Goal: Task Accomplishment & Management: Complete application form

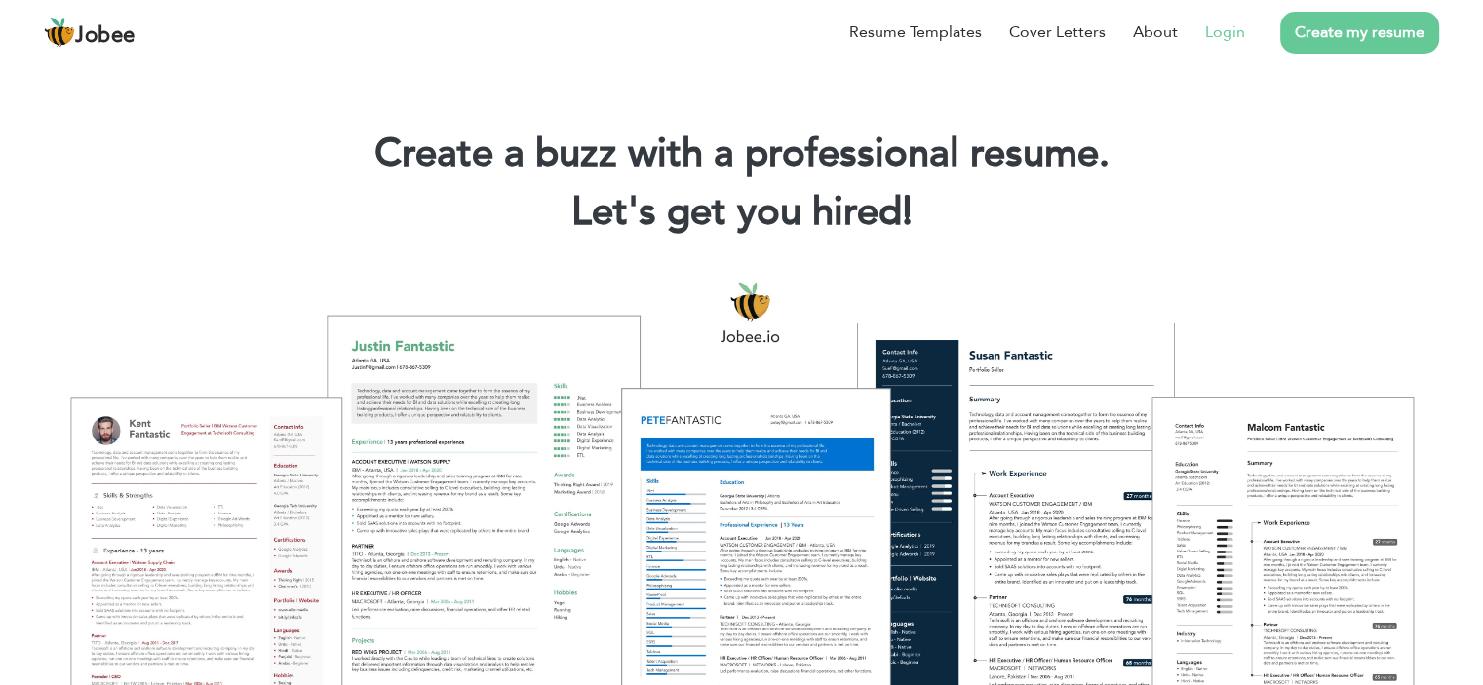
click at [1218, 42] on link "Login" at bounding box center [1225, 31] width 40 height 23
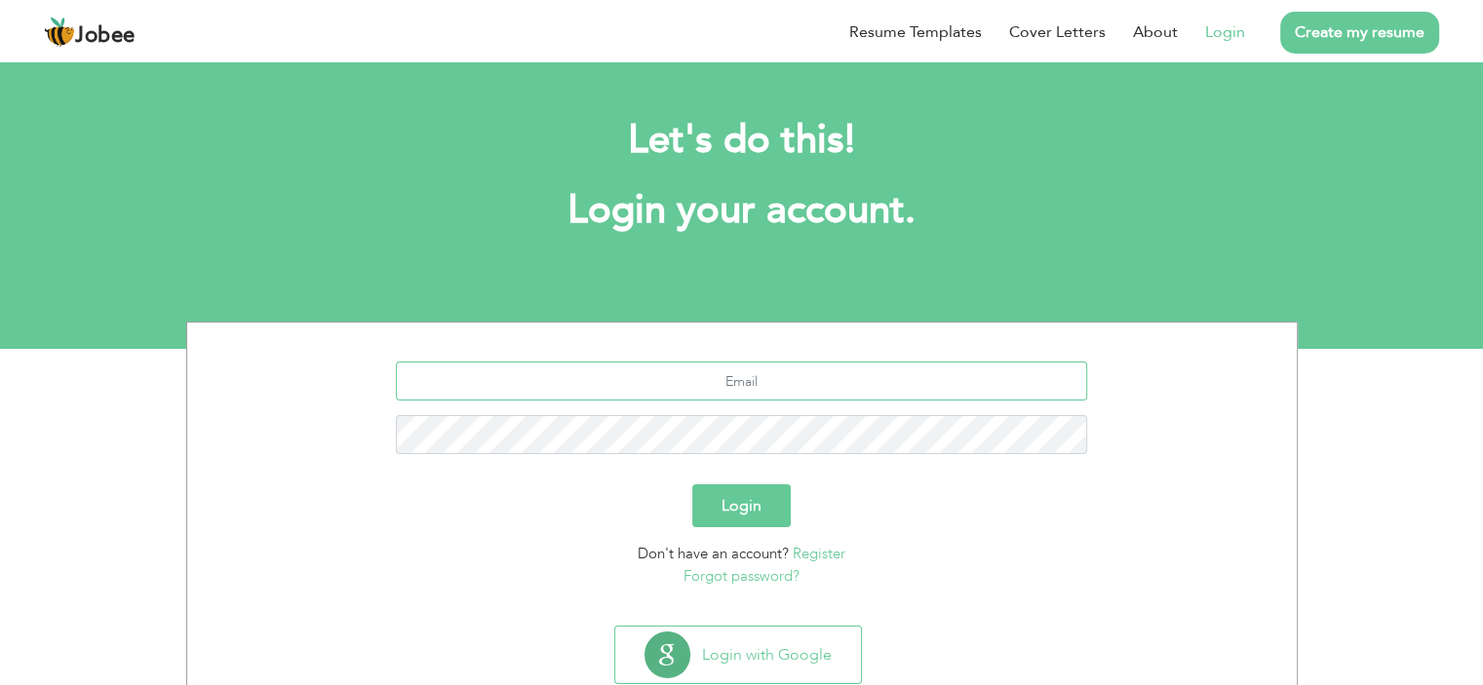
click at [751, 378] on input "text" at bounding box center [741, 381] width 691 height 39
type input "akifn"
click at [767, 370] on input "akifn" at bounding box center [741, 381] width 691 height 39
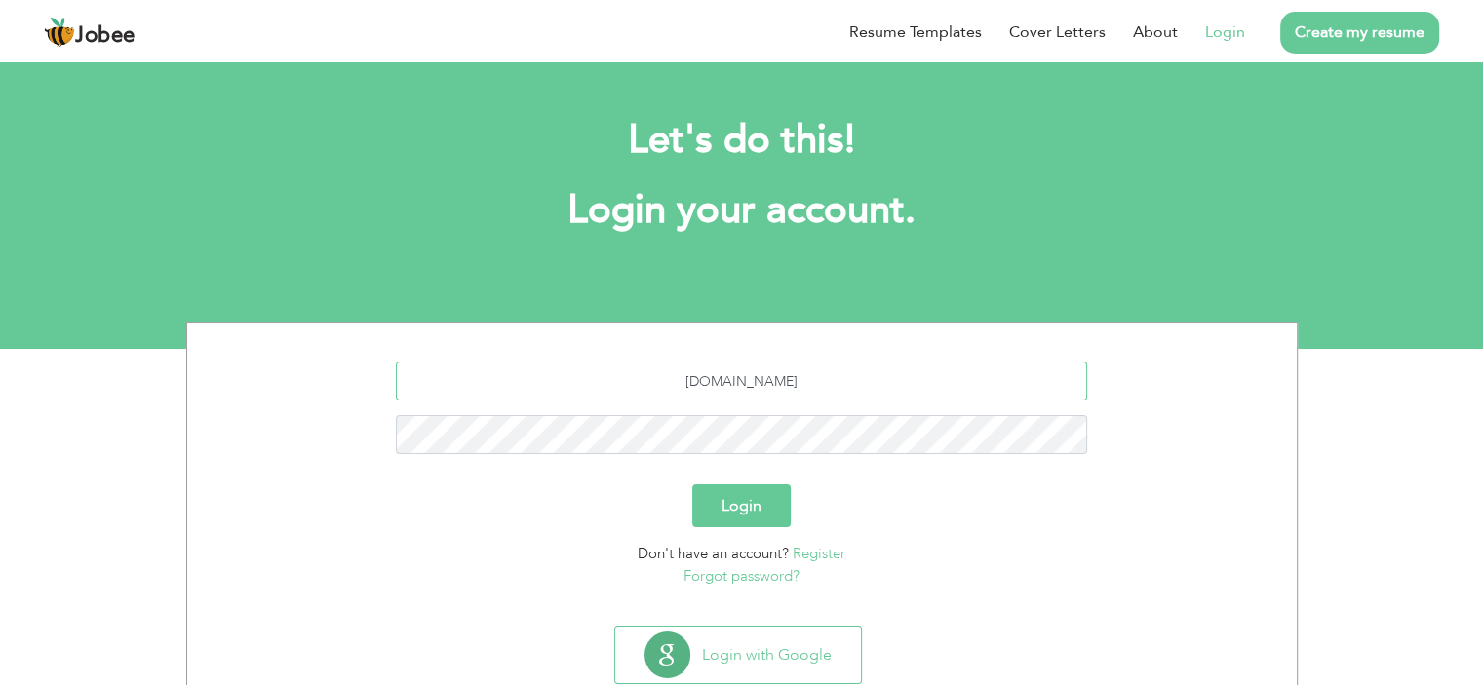
type input "akifnaseemail.com"
click at [764, 366] on input "akifnaseemail.com" at bounding box center [741, 381] width 691 height 39
click at [775, 377] on input "text" at bounding box center [741, 381] width 691 height 39
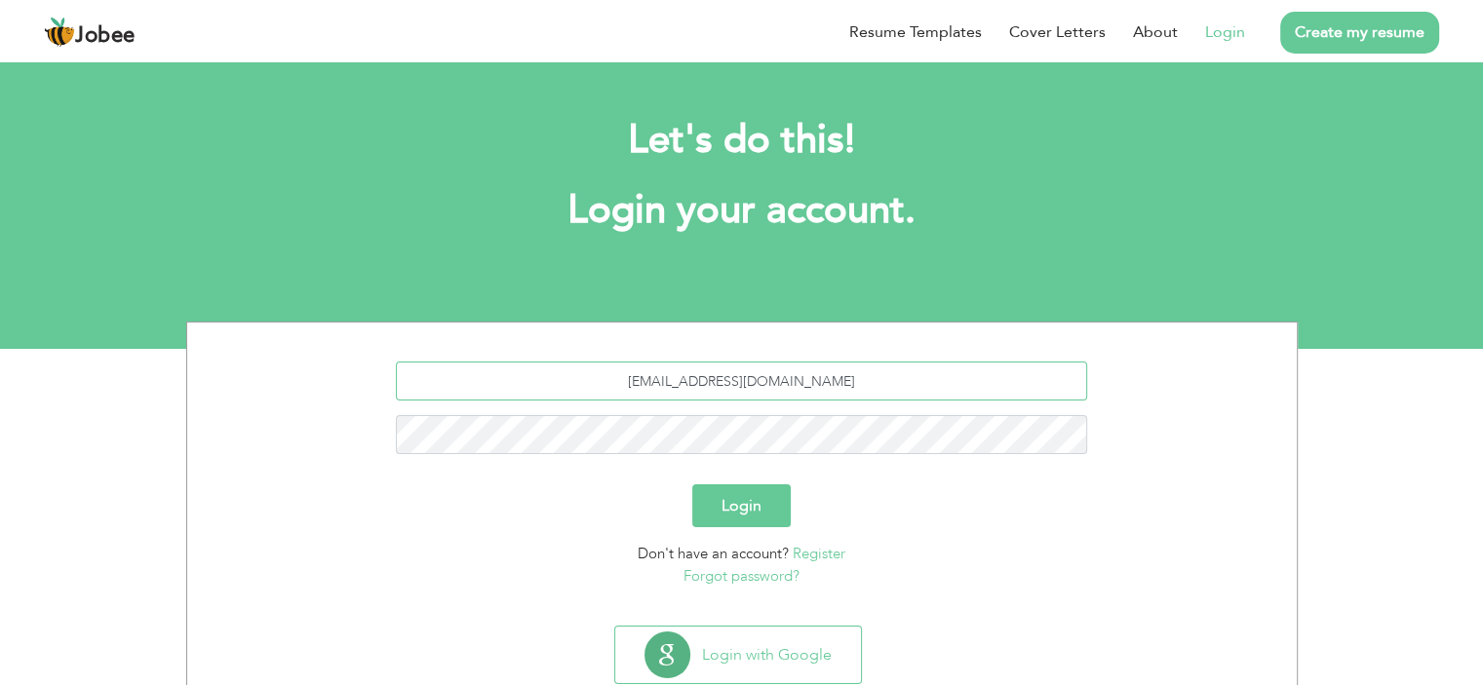
type input "akifnaseem2@gmail.com"
click at [787, 498] on button "Login" at bounding box center [741, 506] width 98 height 43
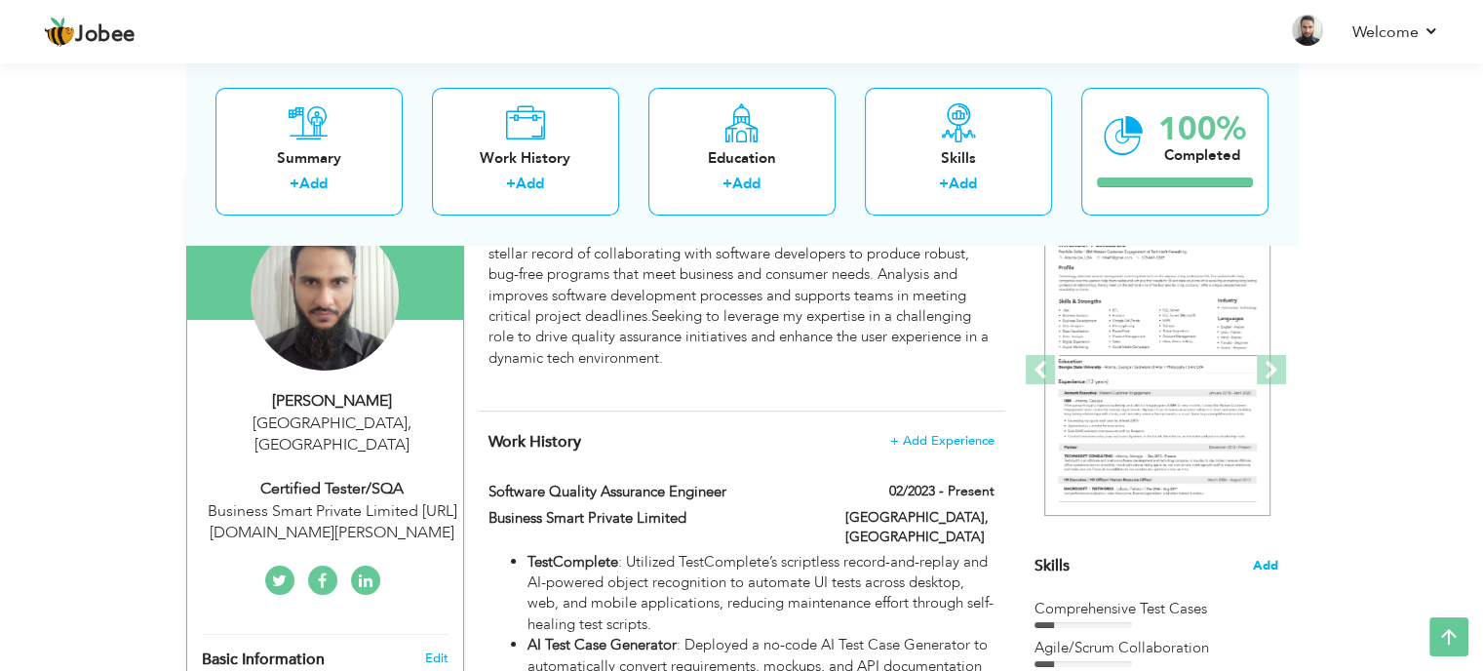
click at [1265, 560] on span "Add" at bounding box center [1265, 566] width 25 height 19
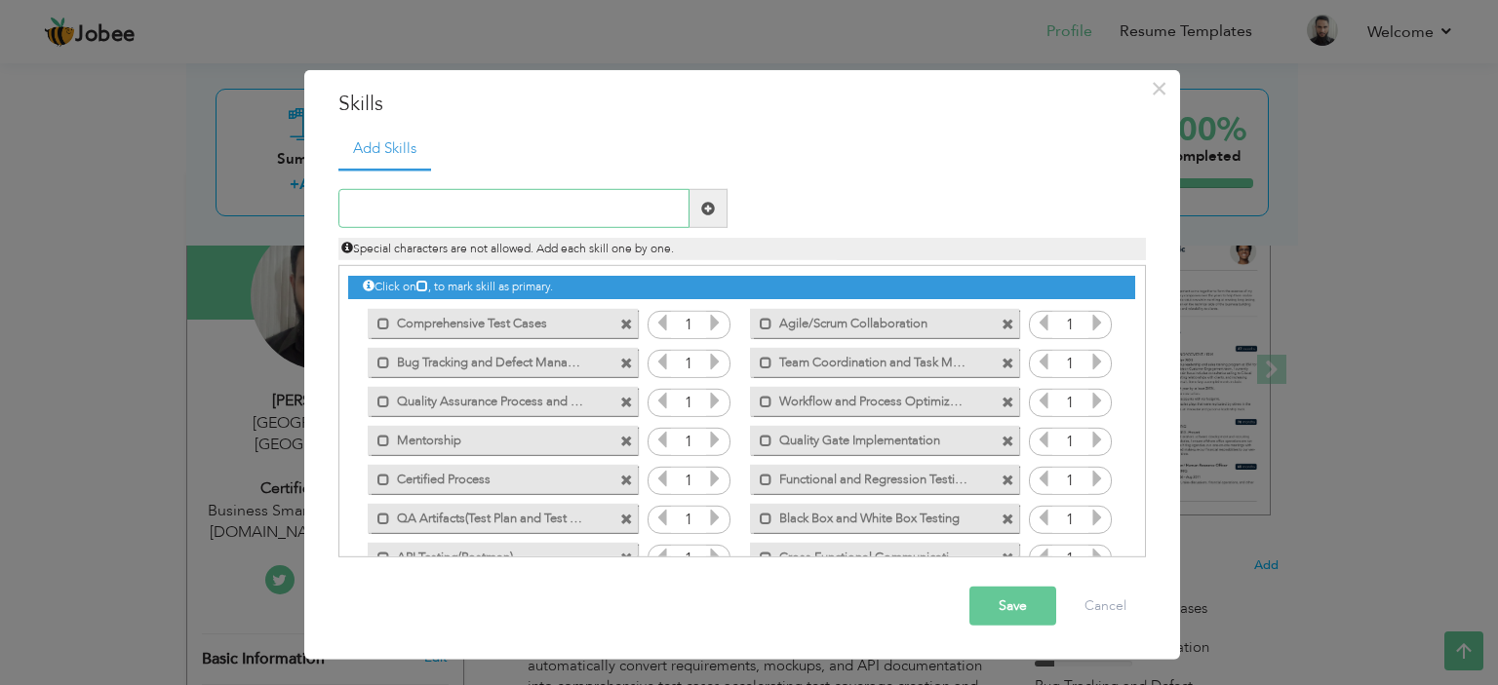
scroll to position [160, 0]
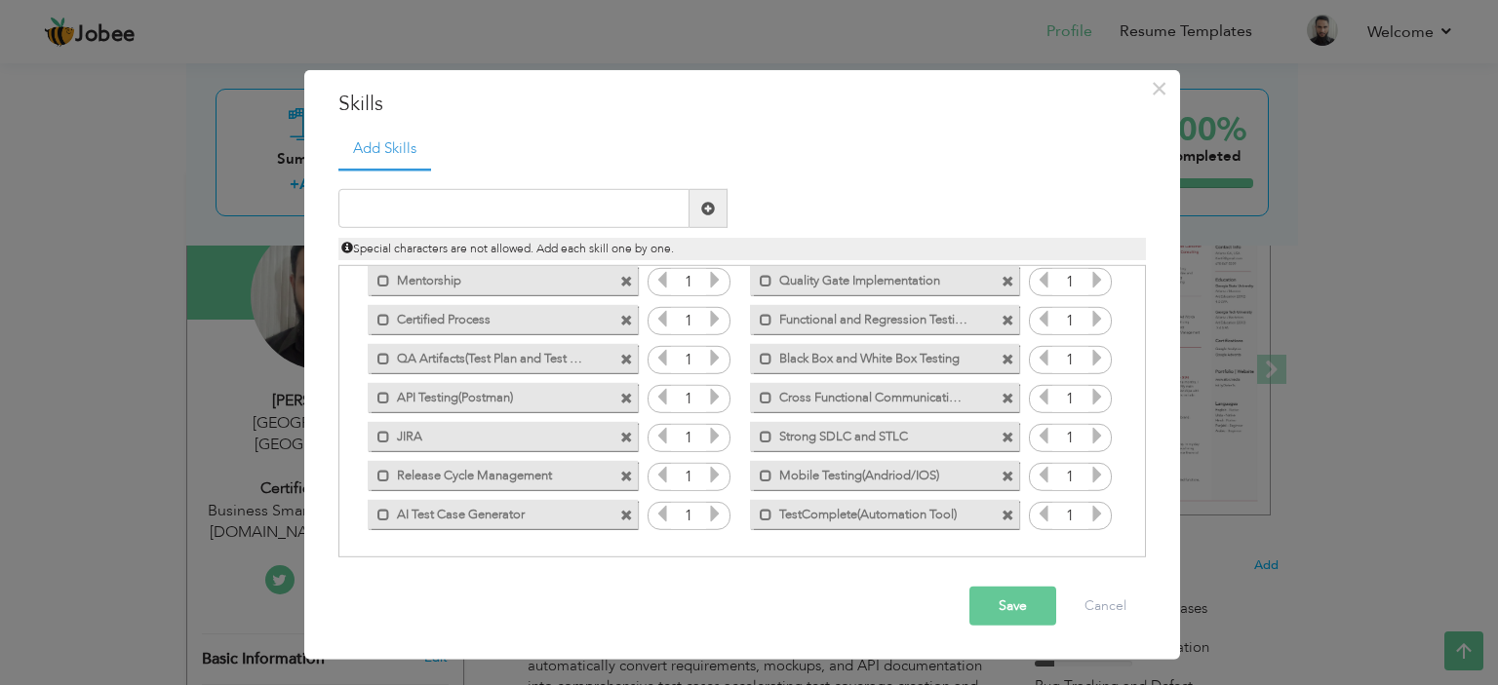
click at [628, 515] on span at bounding box center [626, 515] width 13 height 13
click at [631, 514] on span at bounding box center [629, 509] width 18 height 20
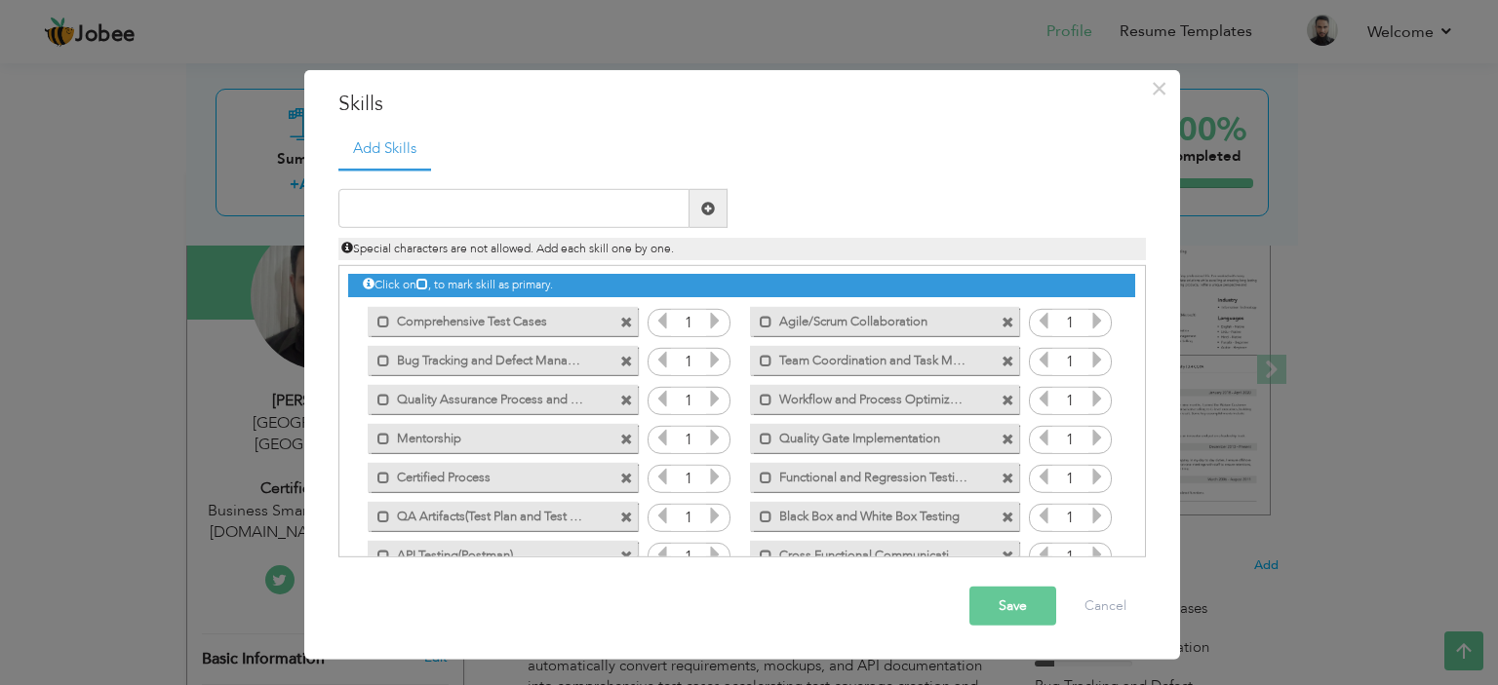
scroll to position [0, 0]
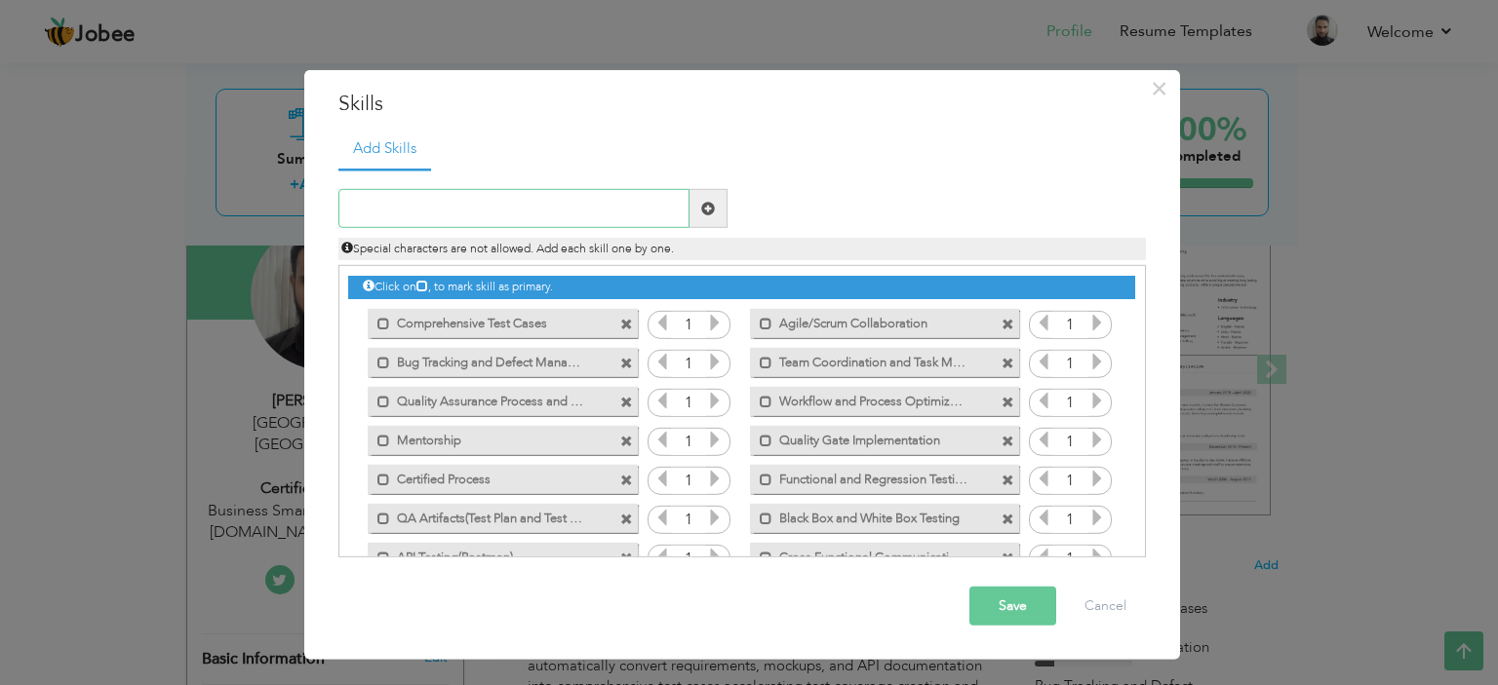
click at [503, 198] on input "text" at bounding box center [513, 208] width 351 height 39
type input "SQL"
click at [713, 202] on span at bounding box center [708, 209] width 14 height 14
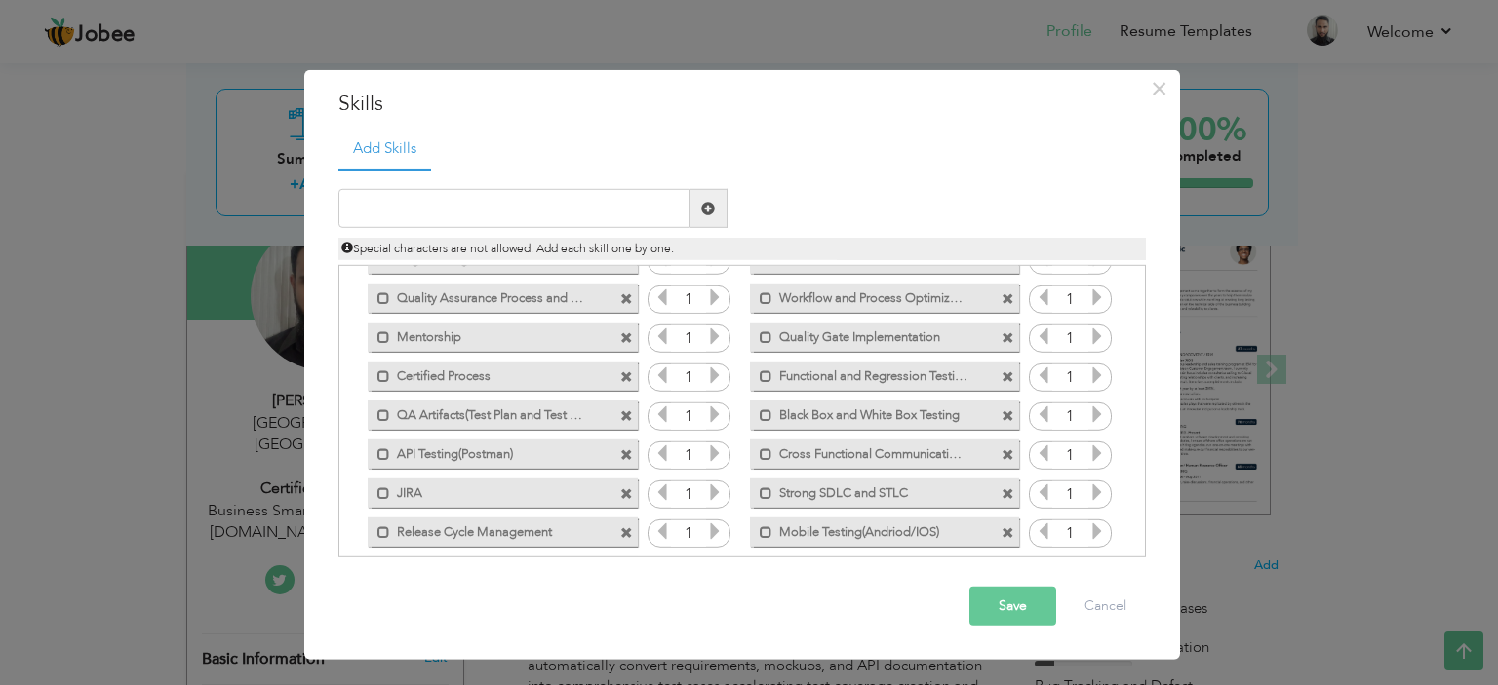
scroll to position [160, 0]
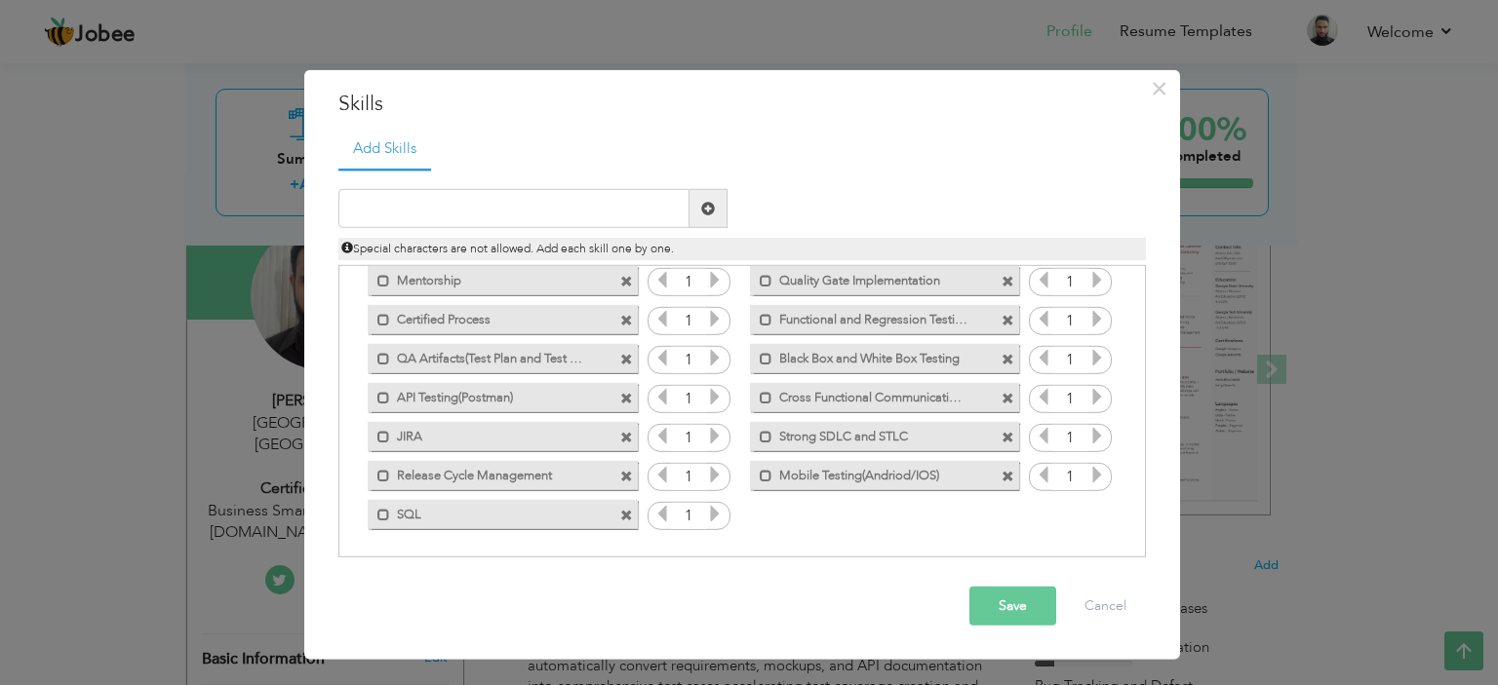
click at [624, 514] on span at bounding box center [626, 515] width 13 height 13
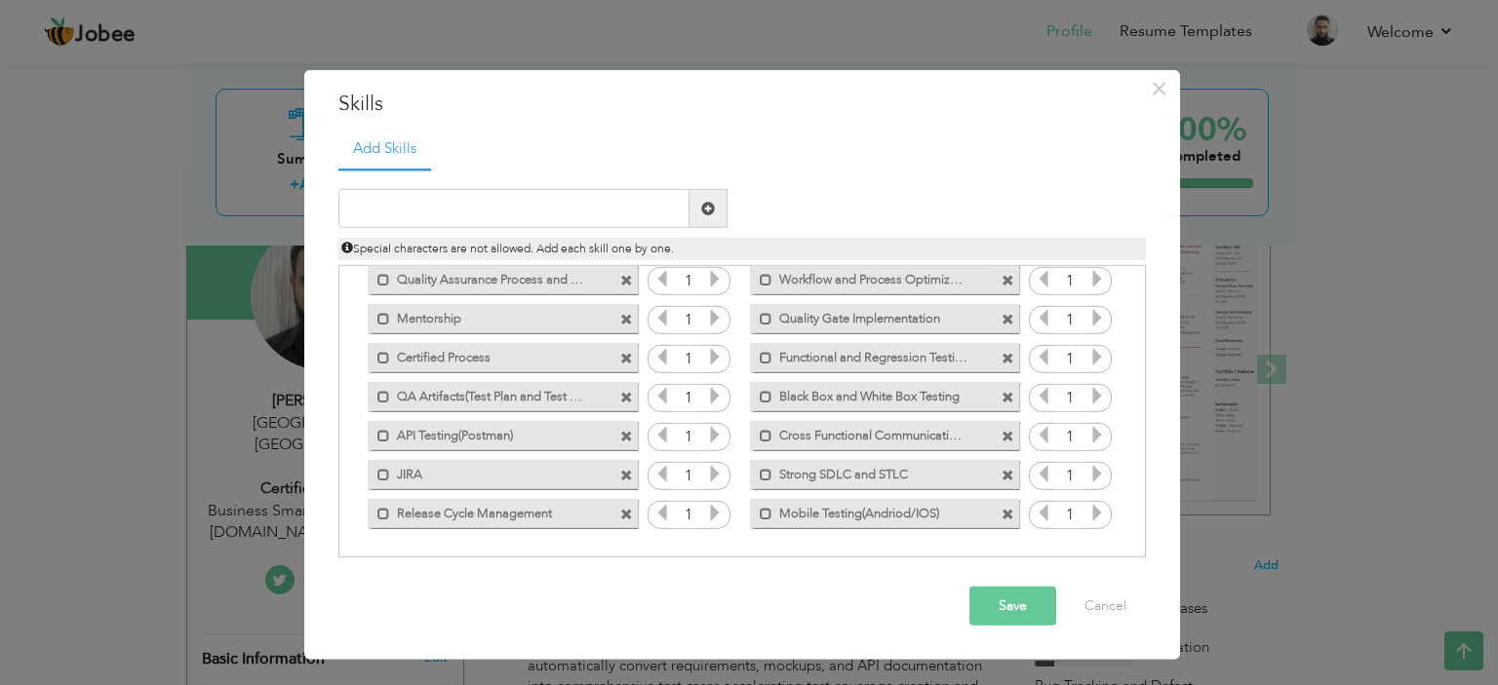
scroll to position [121, 0]
click at [510, 208] on input "text" at bounding box center [513, 208] width 351 height 39
type input "SQL Queries"
click at [1013, 605] on button "Save" at bounding box center [1012, 606] width 87 height 39
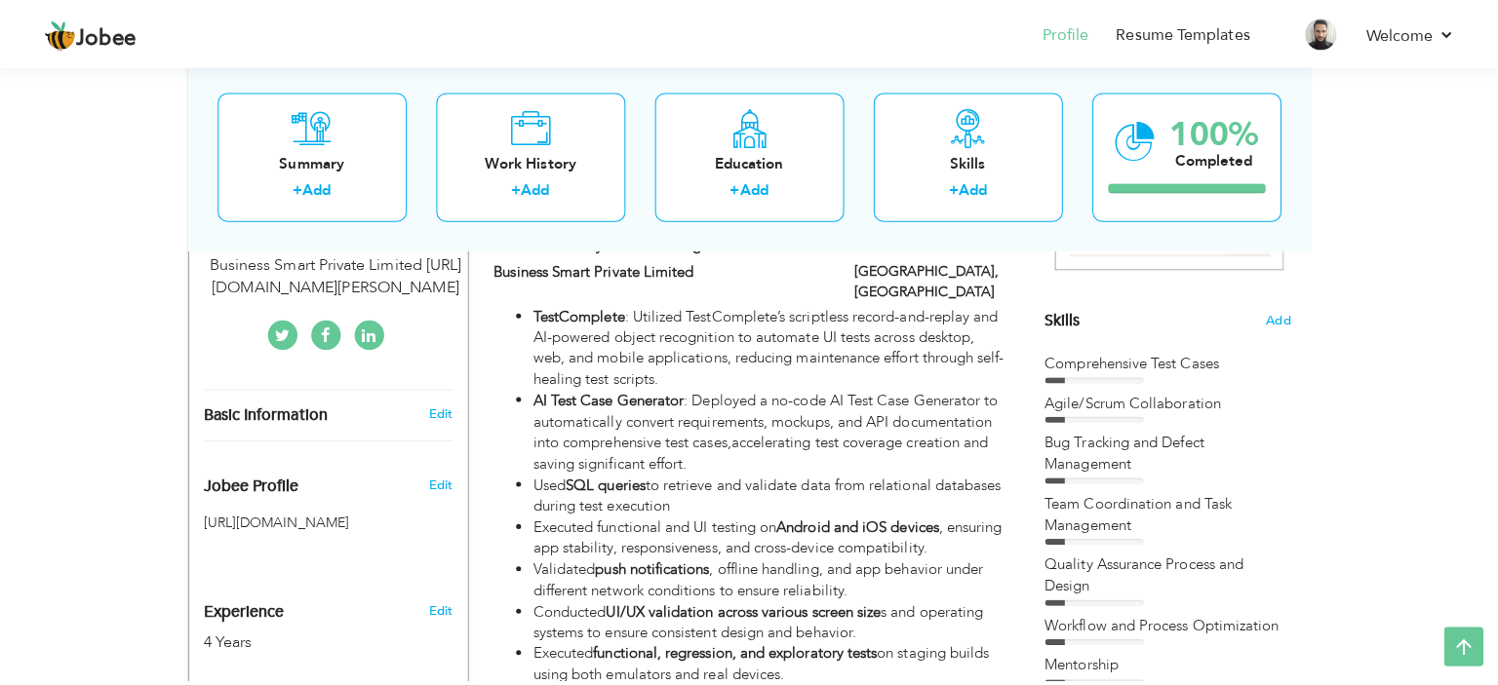
scroll to position [293, 0]
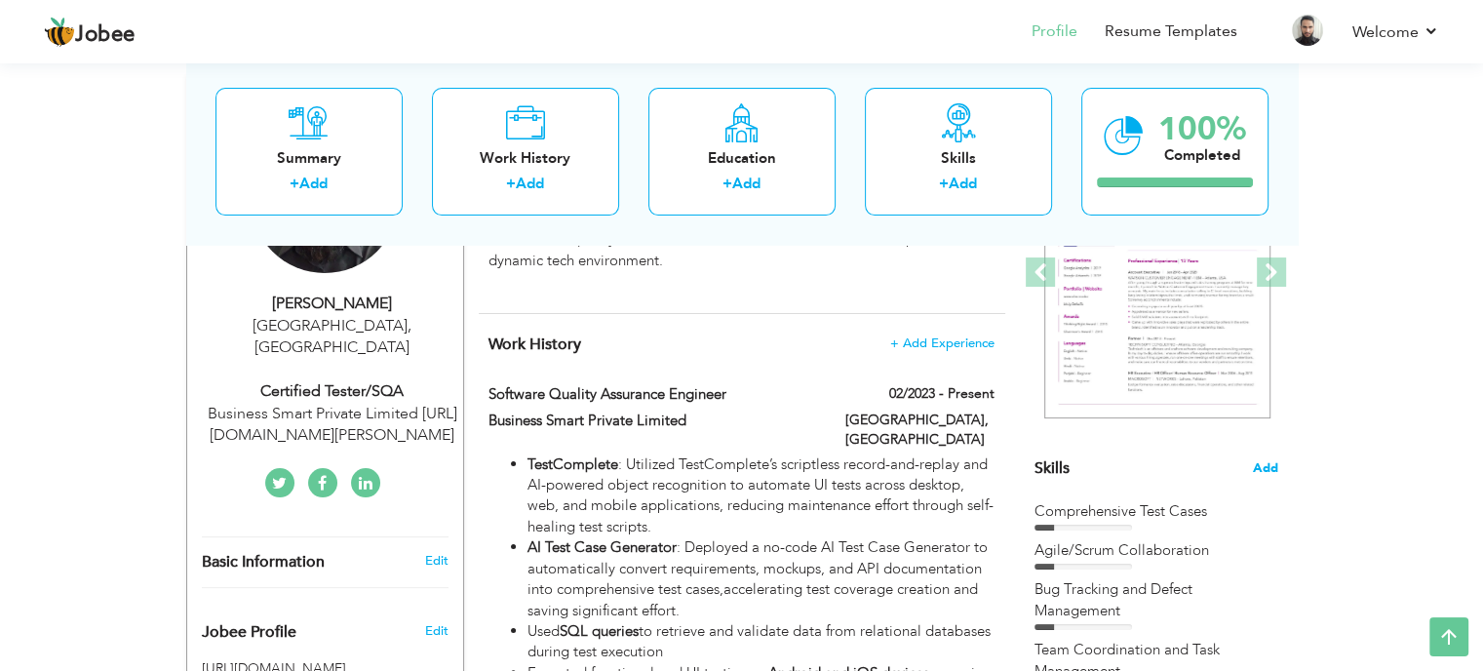
click at [1271, 464] on span "Add" at bounding box center [1265, 468] width 25 height 19
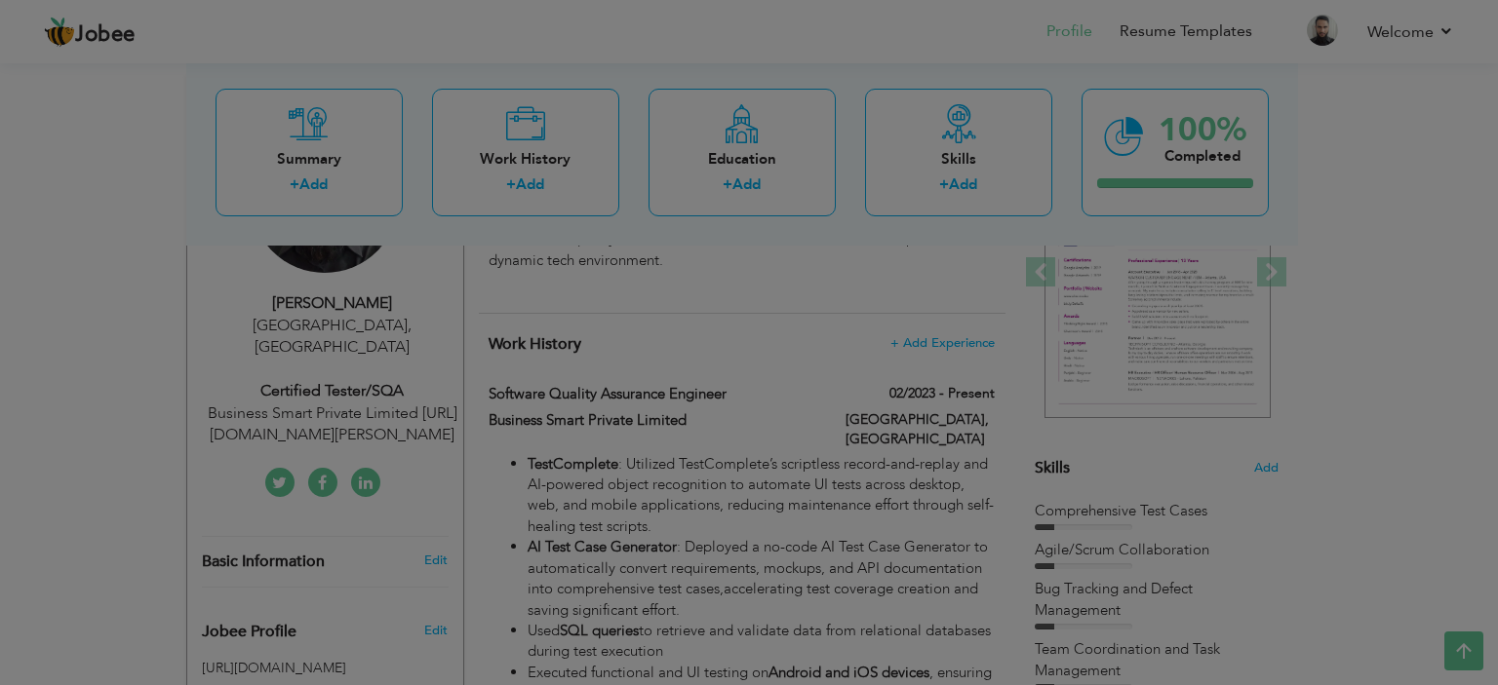
scroll to position [0, 0]
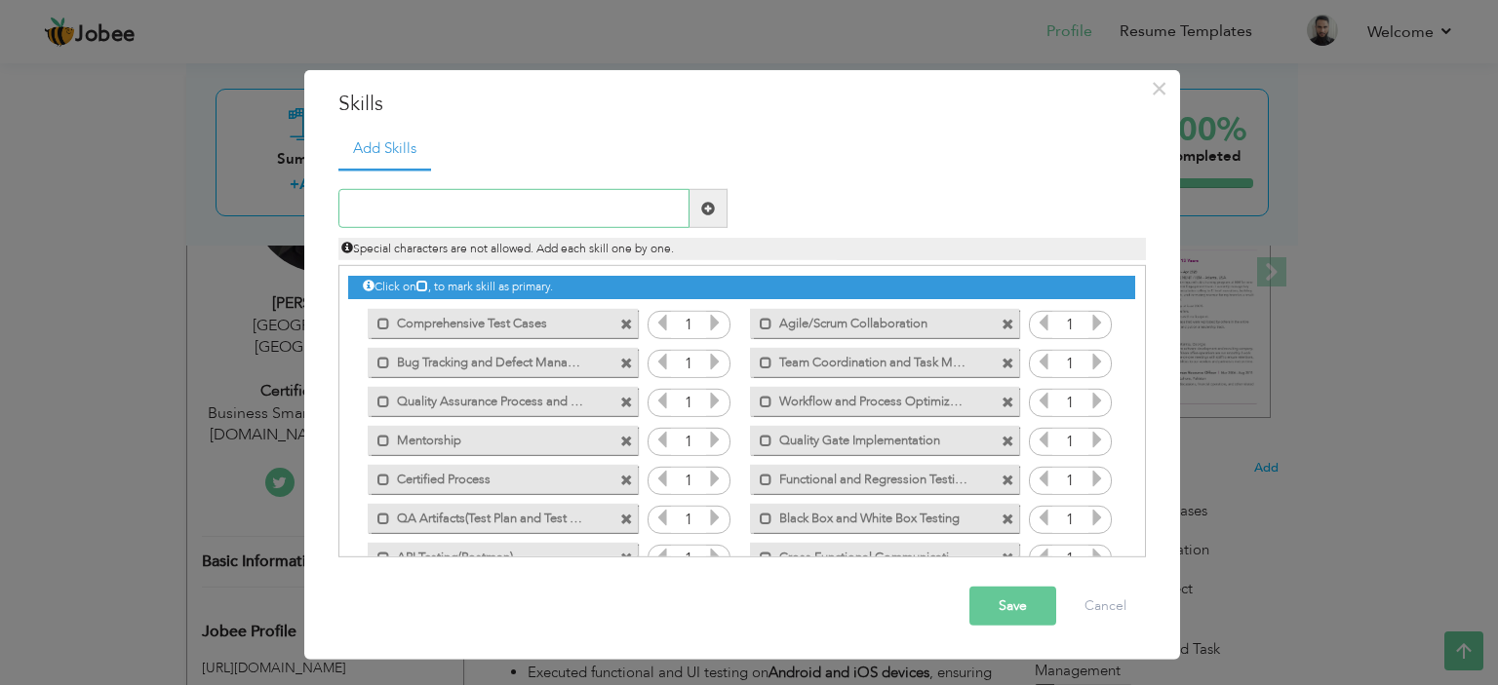
click at [464, 210] on input "text" at bounding box center [513, 208] width 351 height 39
click at [1006, 442] on span at bounding box center [1007, 441] width 13 height 13
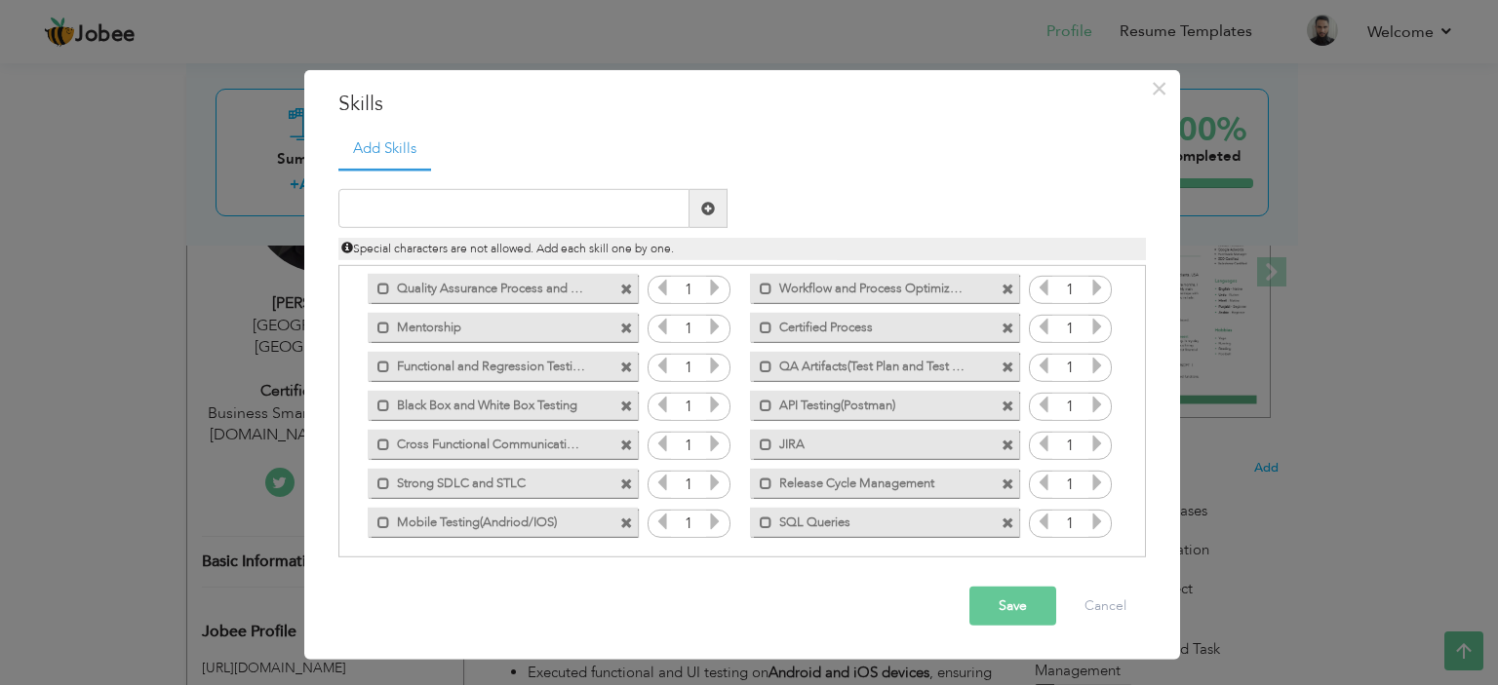
scroll to position [121, 0]
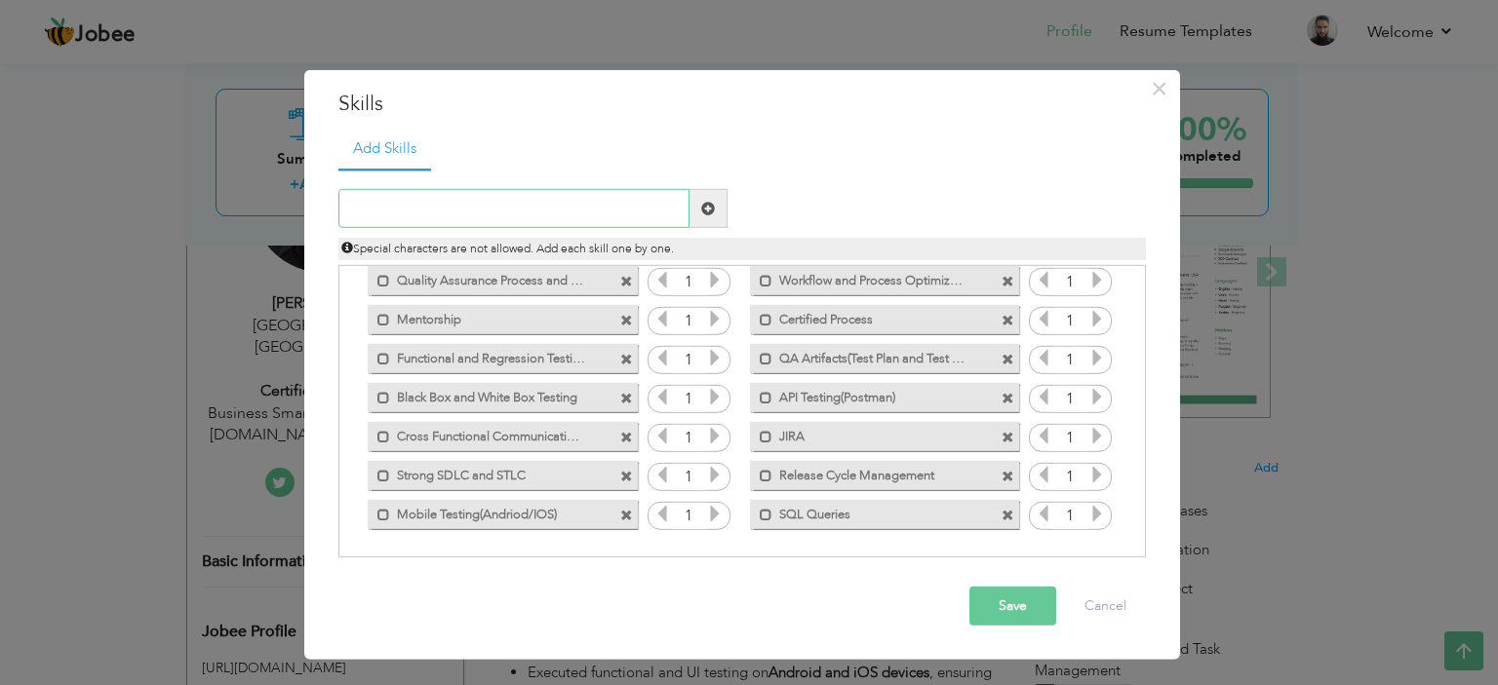
click at [556, 215] on input "text" at bounding box center [513, 208] width 351 height 39
type input "Integration and System Testing"
click at [701, 210] on span at bounding box center [708, 209] width 14 height 14
click at [606, 206] on input "text" at bounding box center [513, 208] width 351 height 39
type input "Sprint Planning Participation"
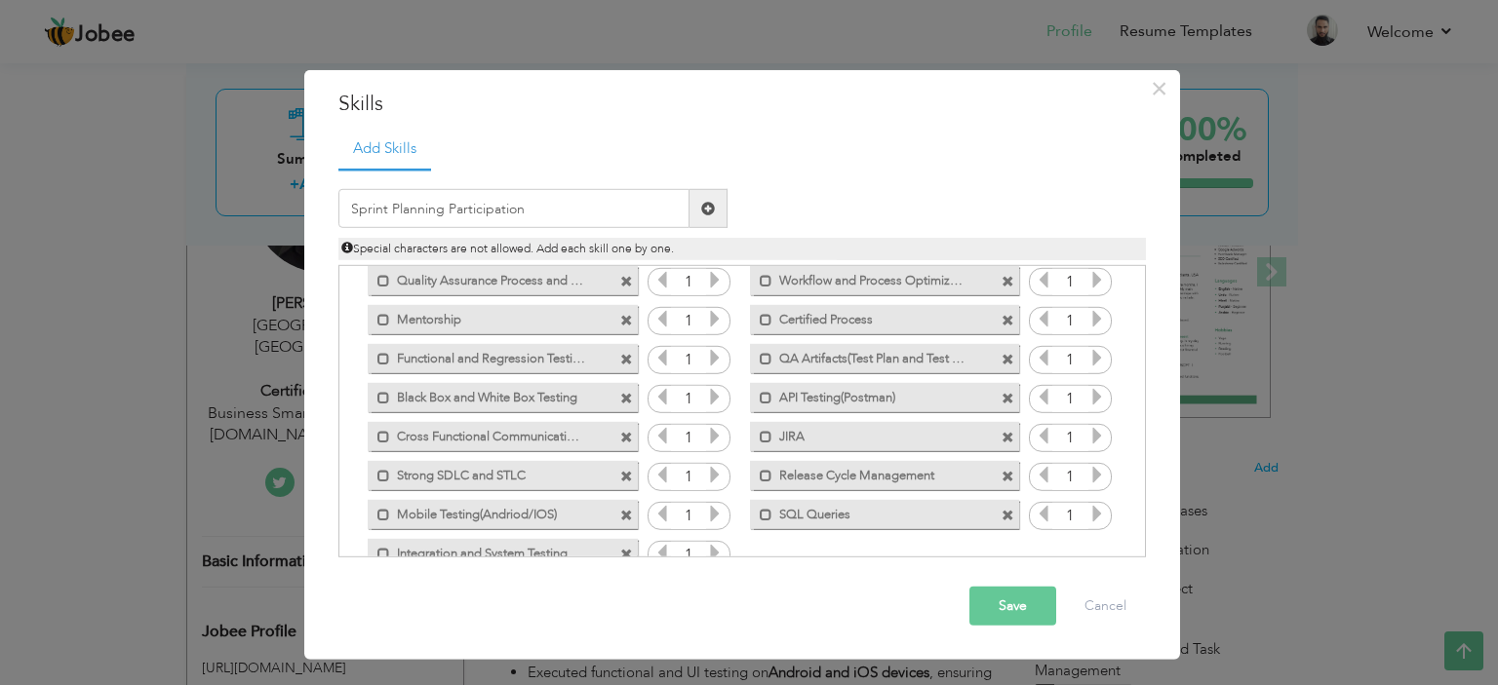
click at [705, 207] on span at bounding box center [708, 209] width 14 height 14
click at [503, 210] on input "text" at bounding box center [513, 208] width 351 height 39
type input "Cross Browser Testing"
click at [719, 210] on span at bounding box center [708, 208] width 38 height 39
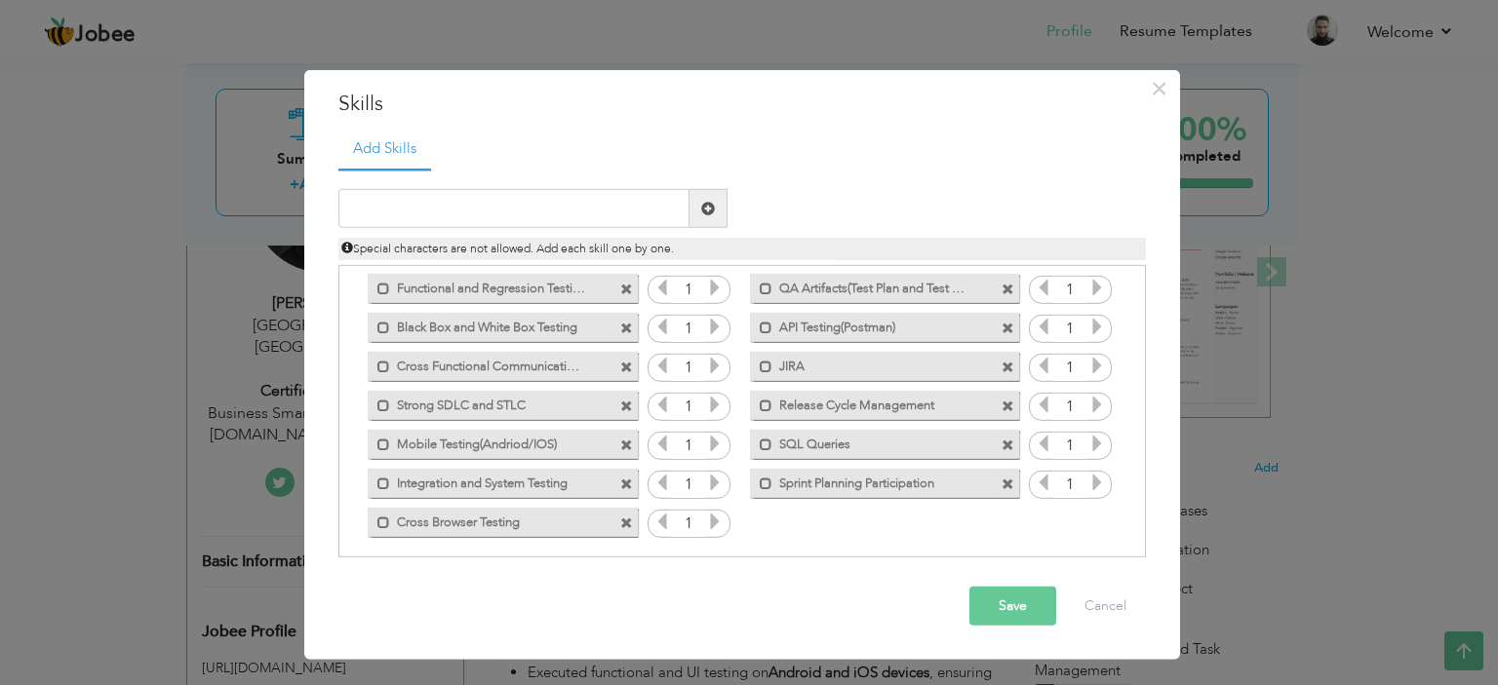
scroll to position [199, 0]
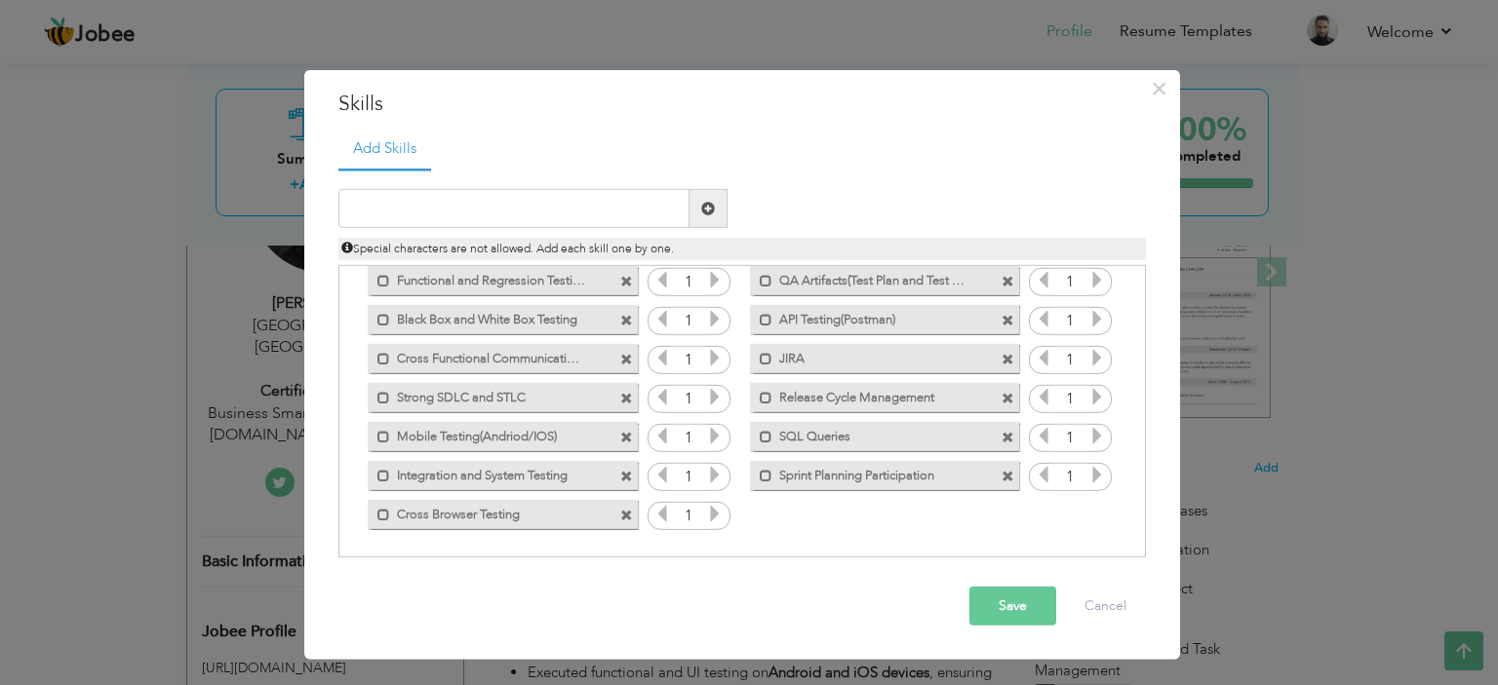
drag, startPoint x: 1021, startPoint y: 605, endPoint x: 1013, endPoint y: 588, distance: 19.2
click at [1019, 605] on button "Save" at bounding box center [1012, 606] width 87 height 39
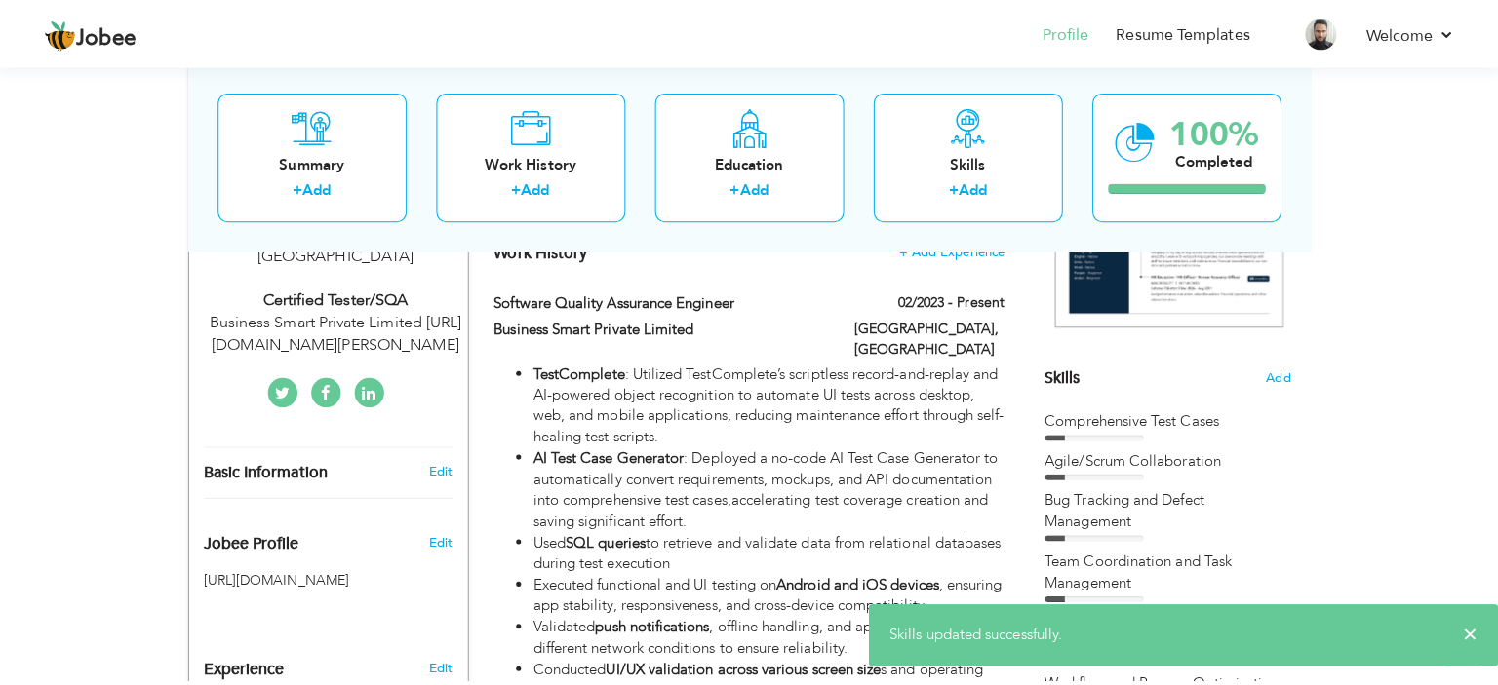
scroll to position [293, 0]
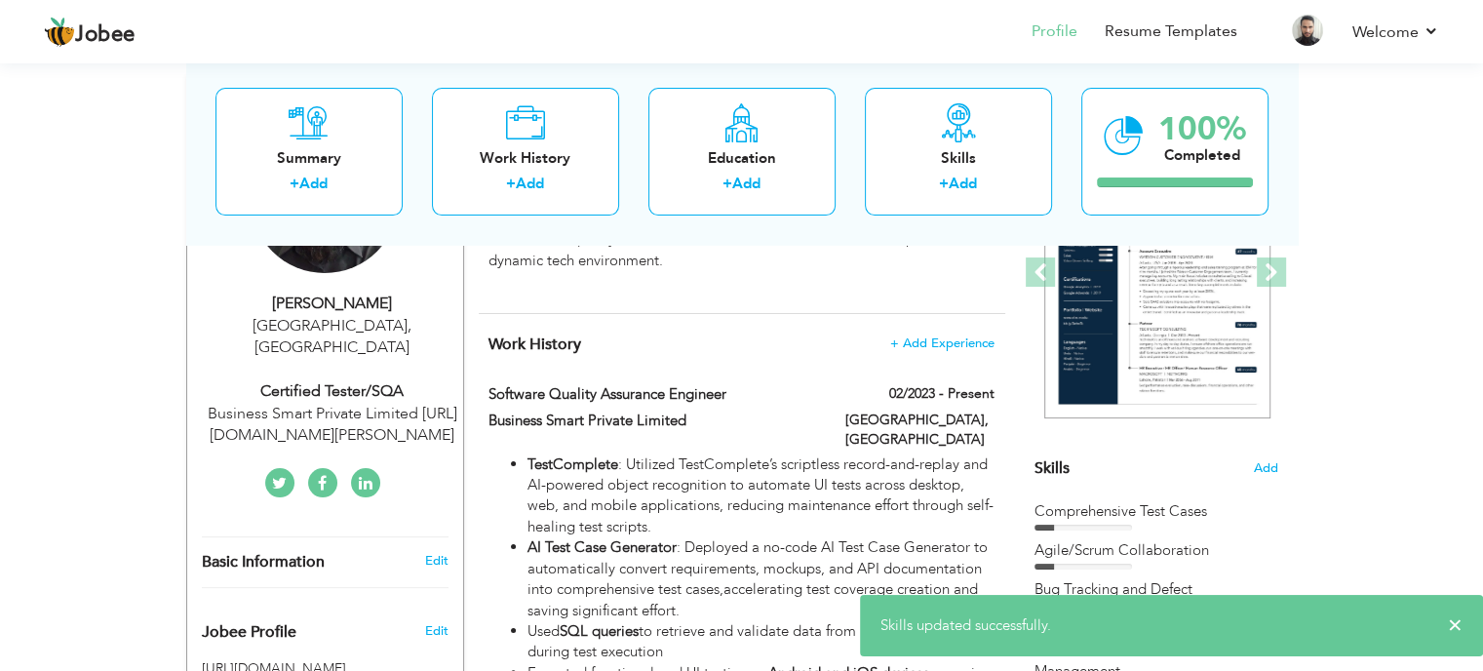
click at [967, 434] on div "[GEOGRAPHIC_DATA], [GEOGRAPHIC_DATA]" at bounding box center [920, 432] width 178 height 44
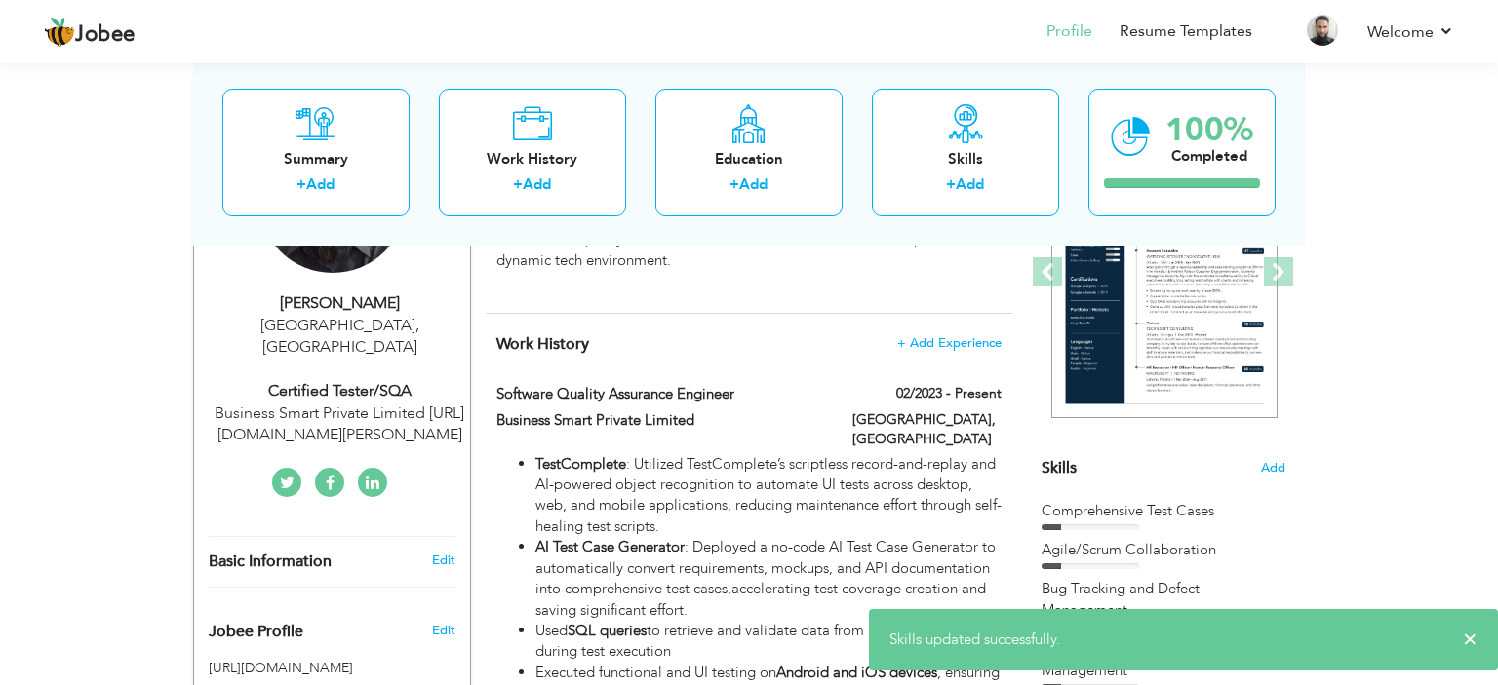
type input "Software Quality Assurance Engineer"
type input "Business Smart Private Limited"
type input "02/2023"
type input "[GEOGRAPHIC_DATA]"
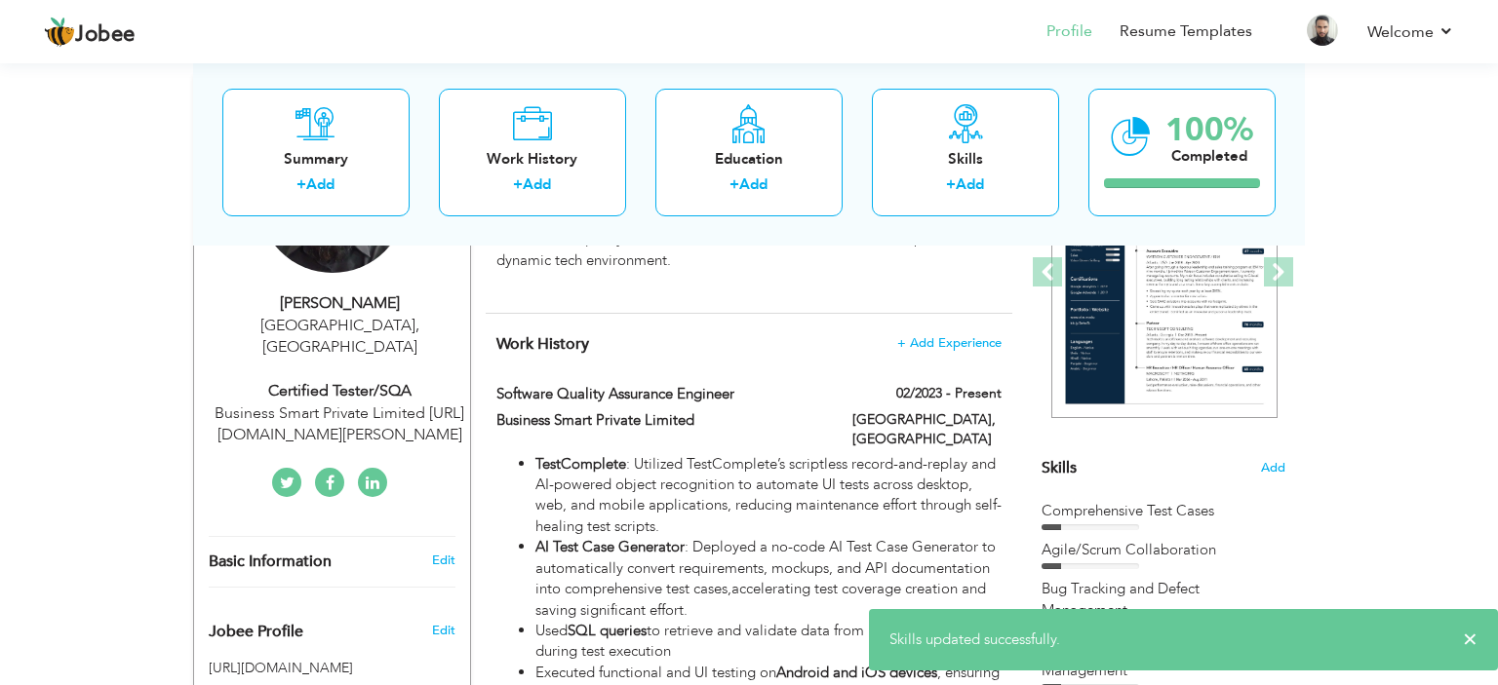
checkbox input "true"
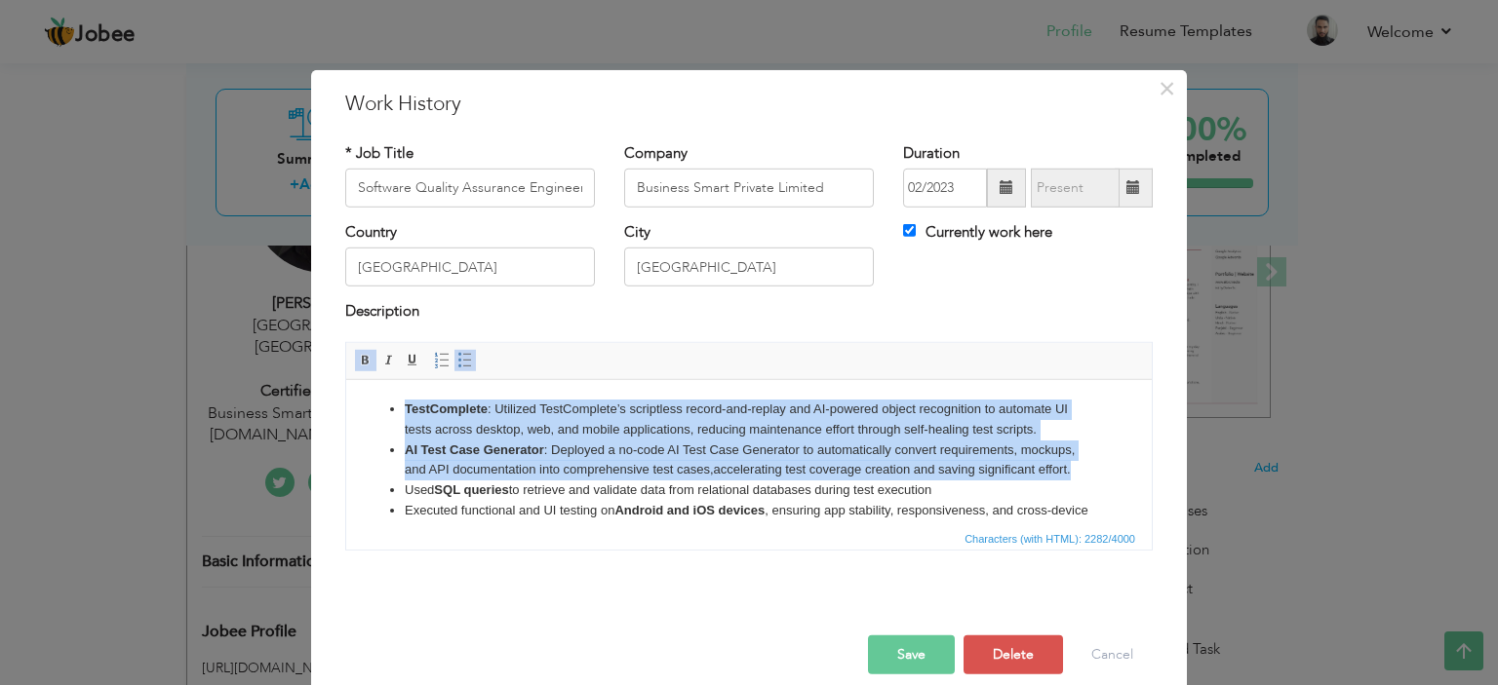
drag, startPoint x: 1075, startPoint y: 470, endPoint x: 393, endPoint y: 393, distance: 686.8
click at [393, 393] on html "TestComplete : Utilized TestComplete’s scriptless record-and-replay and AI-powe…" at bounding box center [748, 601] width 805 height 445
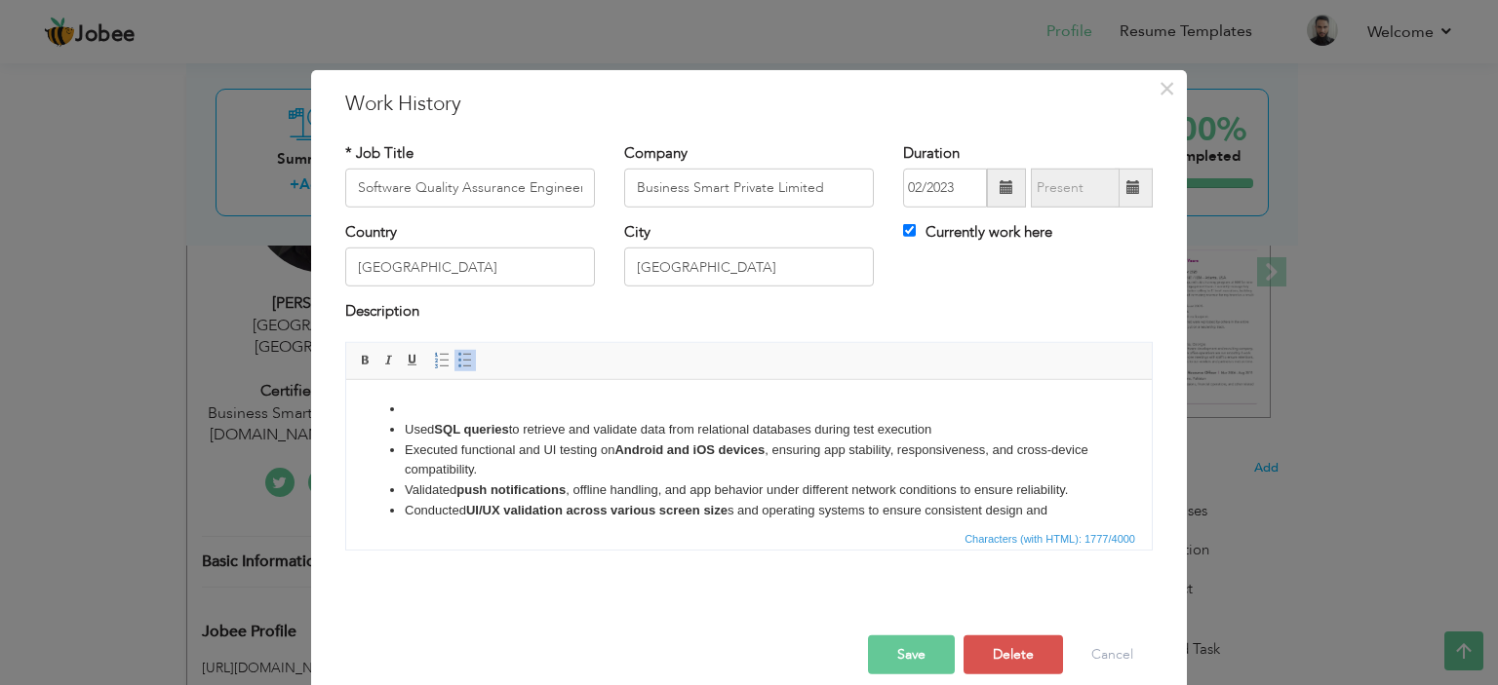
click at [405, 426] on li "Used SQL queries to retrieve and validate data from relational databases during…" at bounding box center [749, 429] width 688 height 20
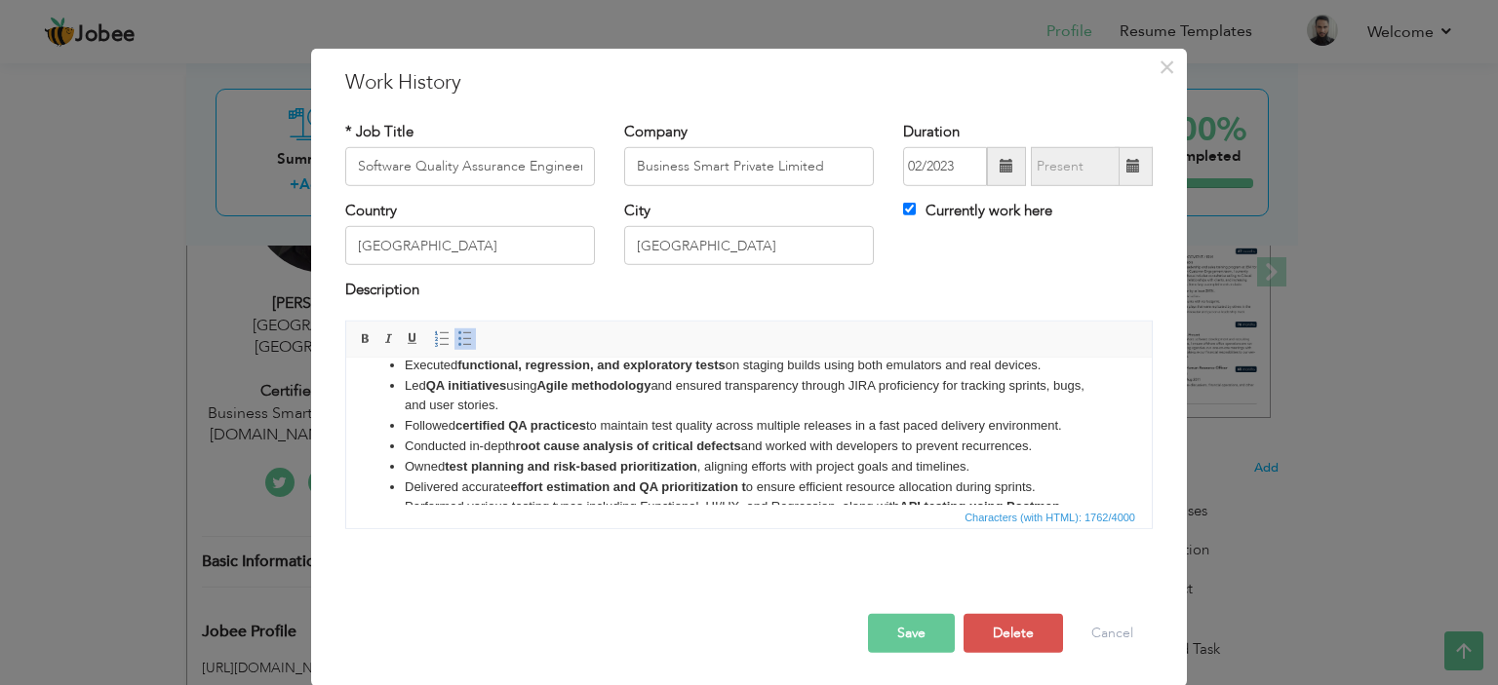
scroll to position [216, 0]
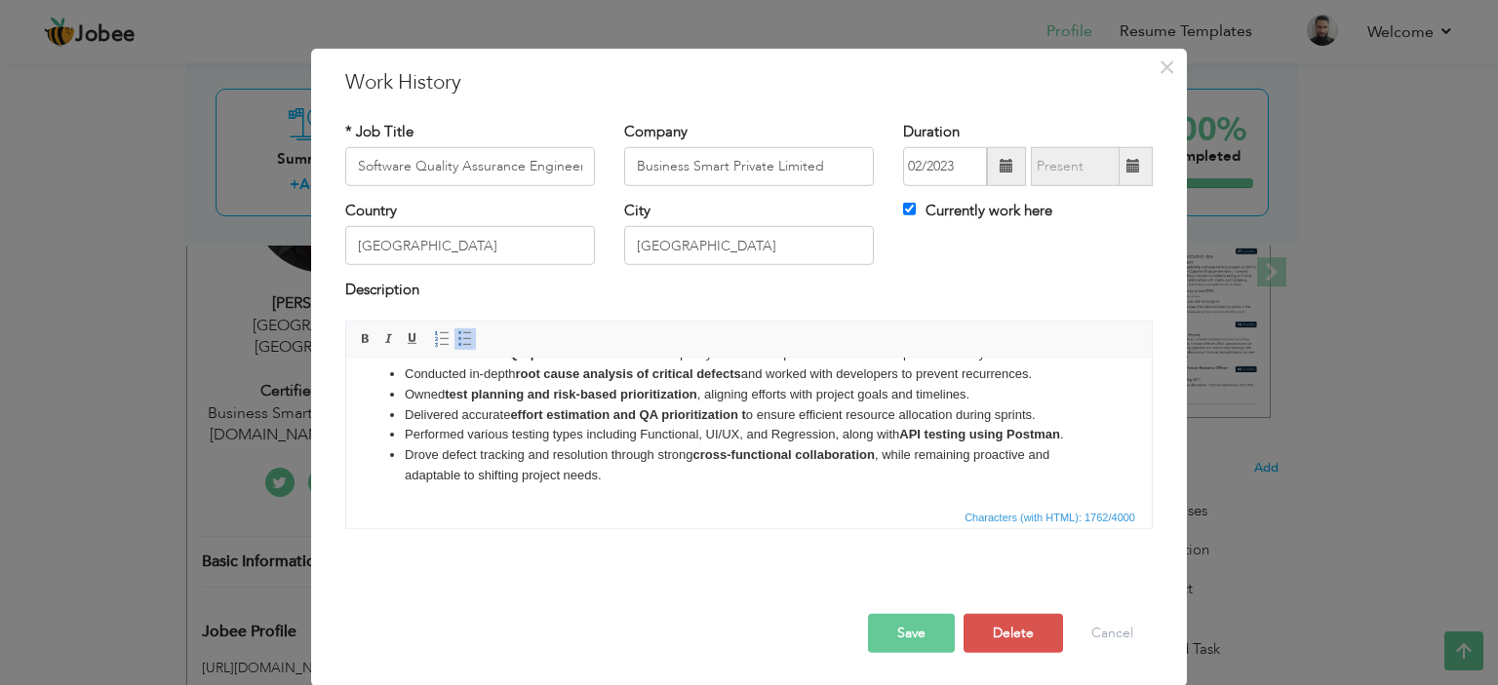
click at [573, 431] on li "Performed various testing types including Functional, UI/UX, and Regression, al…" at bounding box center [749, 434] width 688 height 20
click at [996, 433] on strong "API testing using Postman" at bounding box center [979, 433] width 161 height 15
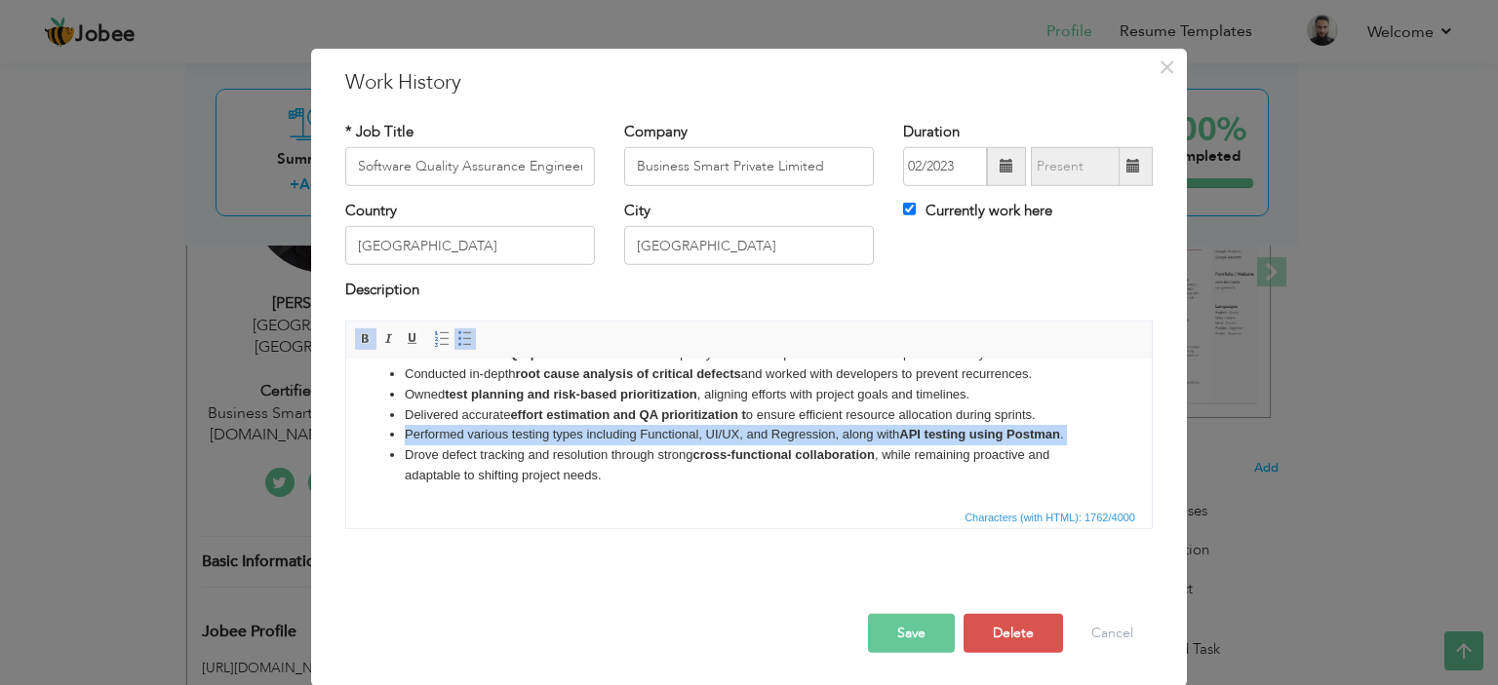
click at [996, 433] on strong "API testing using Postman" at bounding box center [979, 433] width 161 height 15
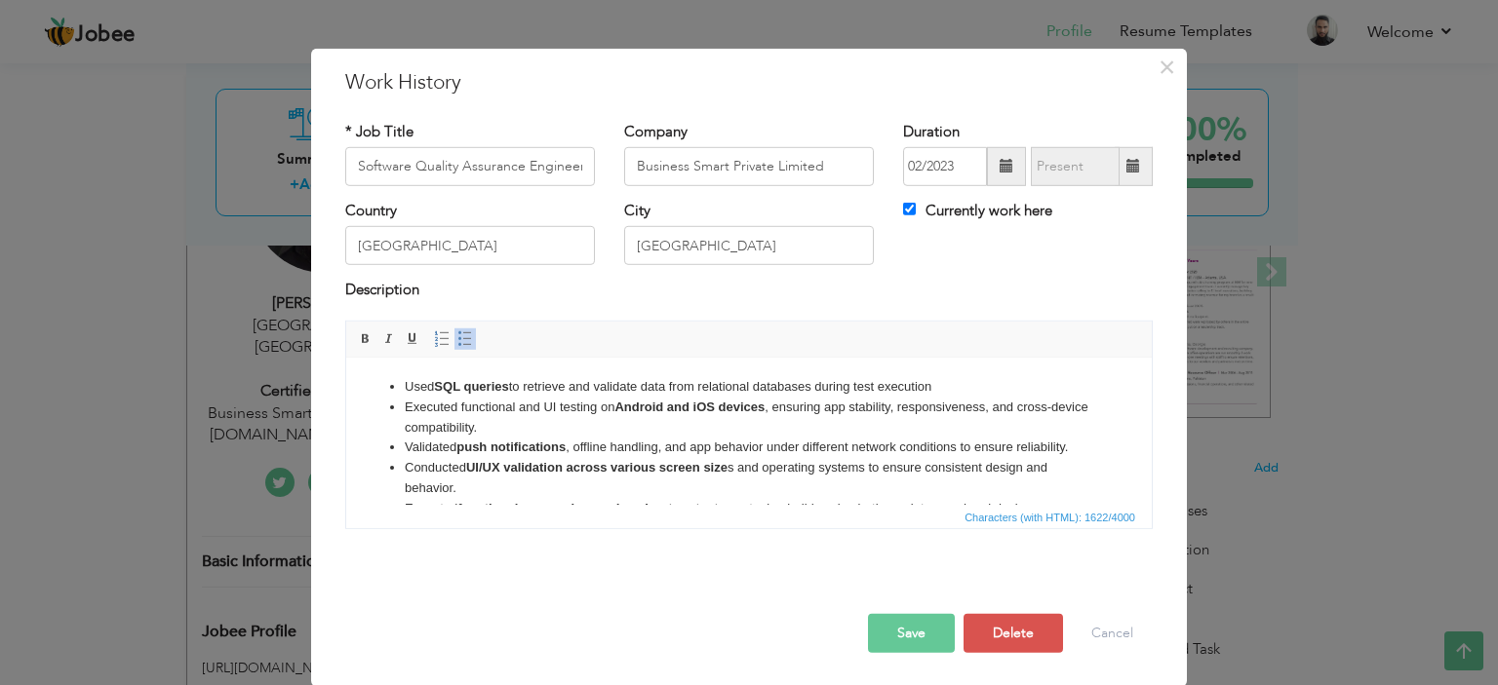
scroll to position [0, 0]
click at [857, 417] on li "Executed functional and UI testing on Android and iOS devices , ensuring app st…" at bounding box center [749, 418] width 688 height 41
click at [960, 388] on li "Used SQL queries to retrieve and validate data from relational databases during…" at bounding box center [749, 387] width 688 height 20
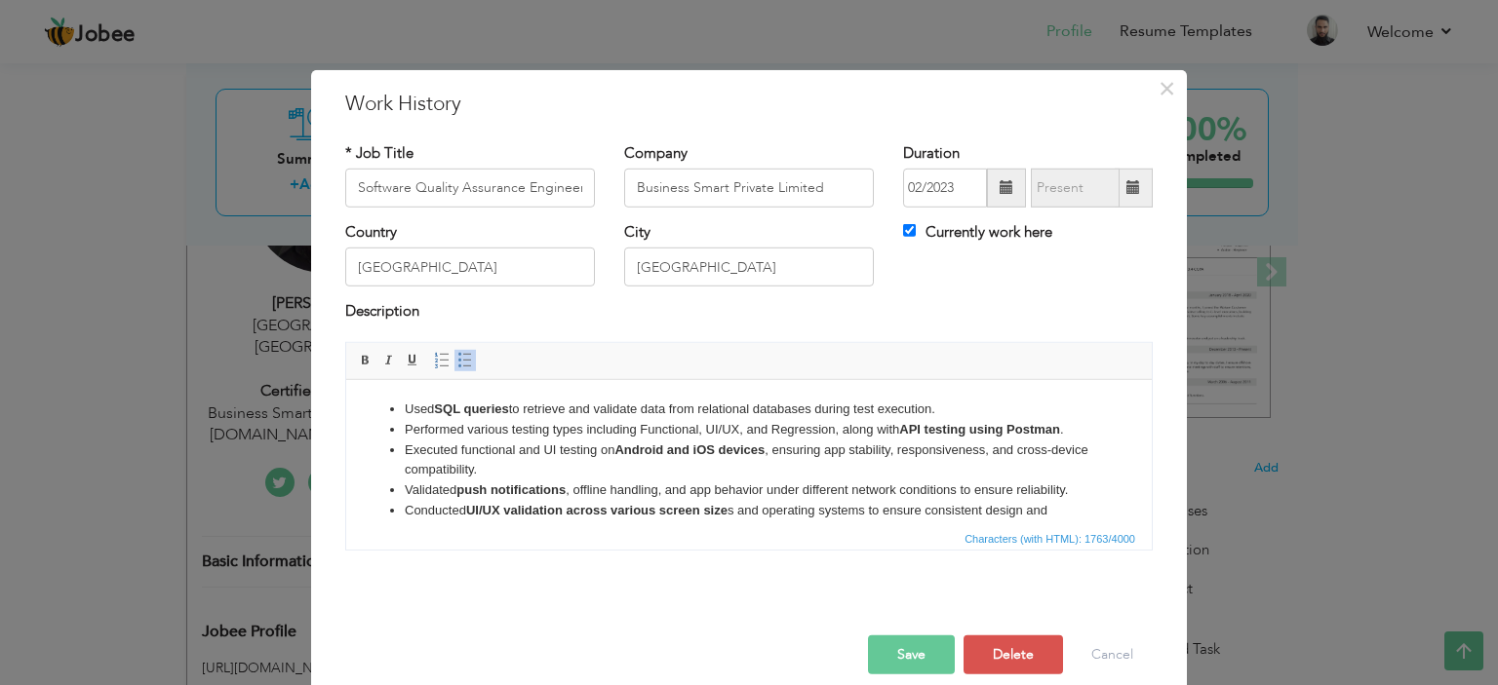
click at [553, 473] on li "Executed functional and UI testing on Android and iOS devices , ensuring app st…" at bounding box center [749, 460] width 688 height 41
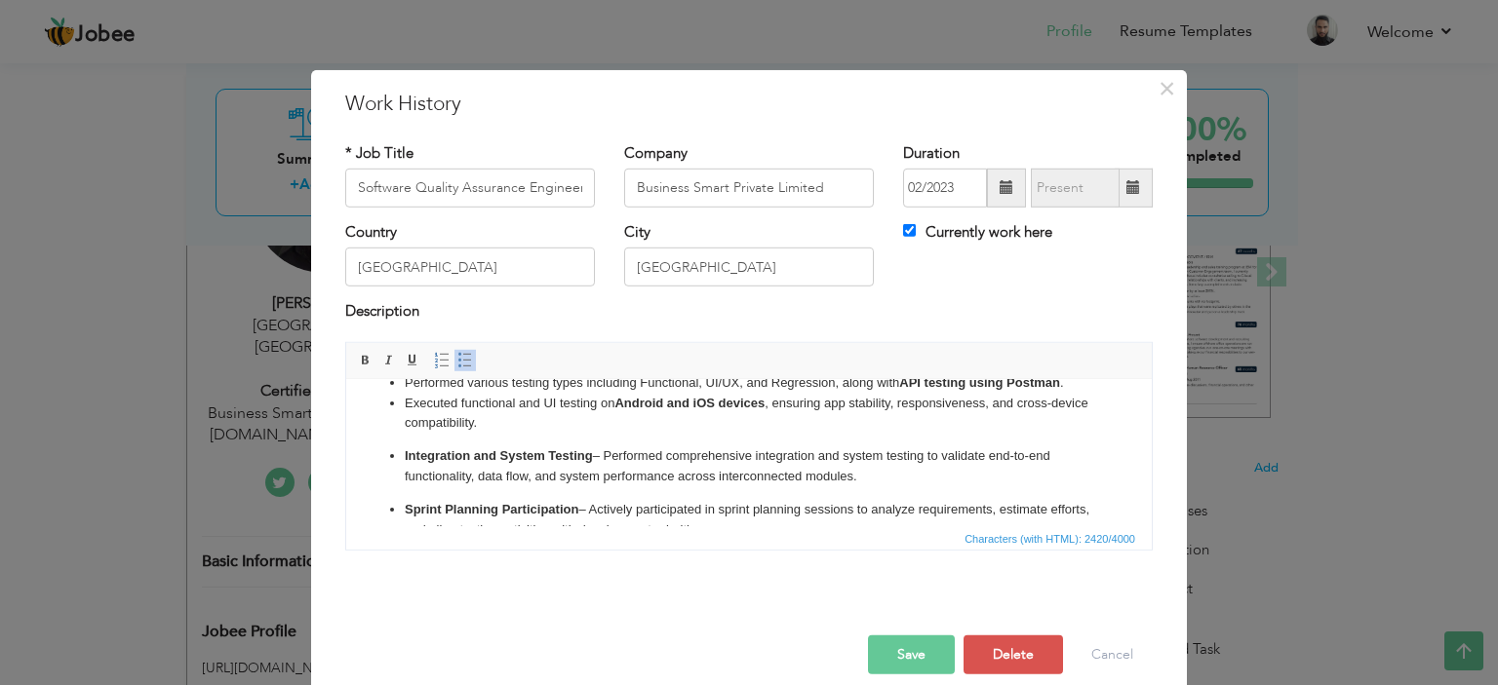
scroll to position [13, 0]
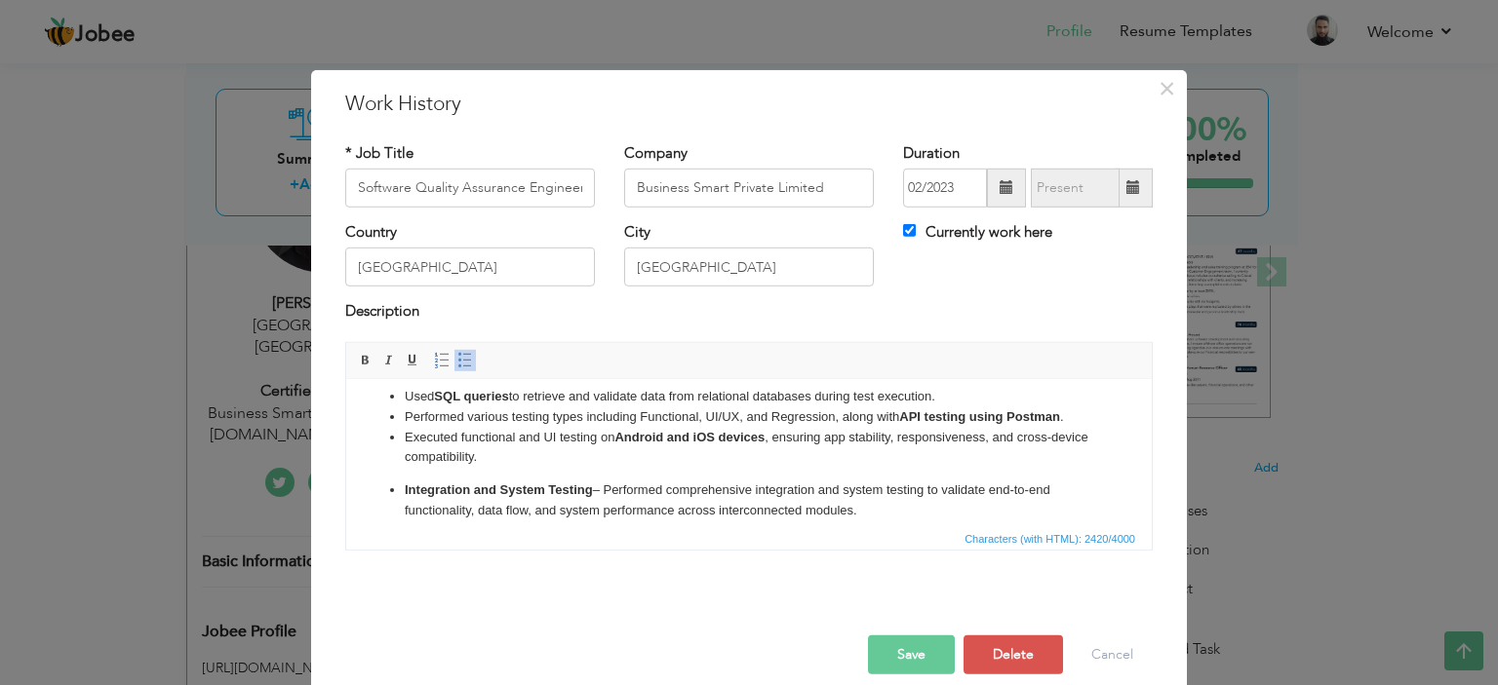
click at [401, 486] on ul "Used SQL queries to retrieve and validate data from relational databases during…" at bounding box center [749, 634] width 766 height 497
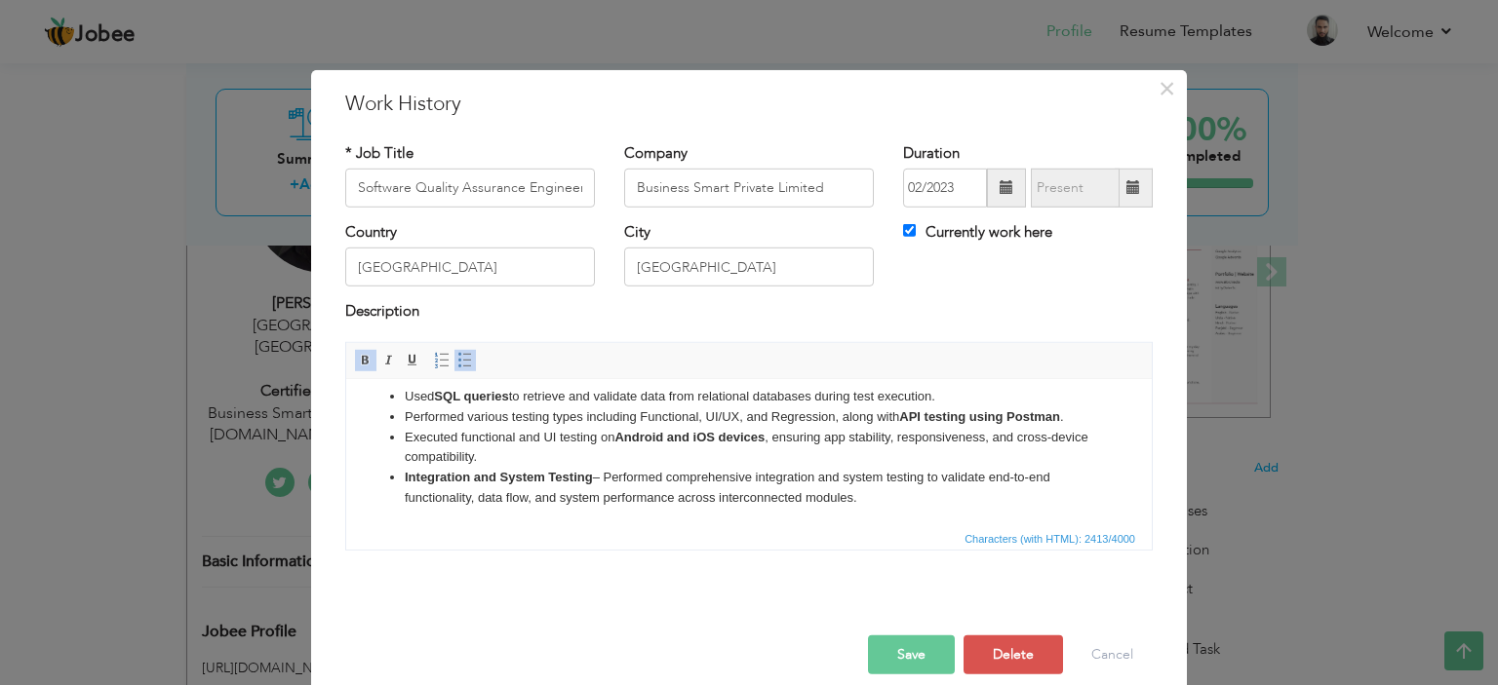
click at [601, 479] on li "Integration and System Testing – Performed comprehensive integration and system…" at bounding box center [749, 487] width 688 height 41
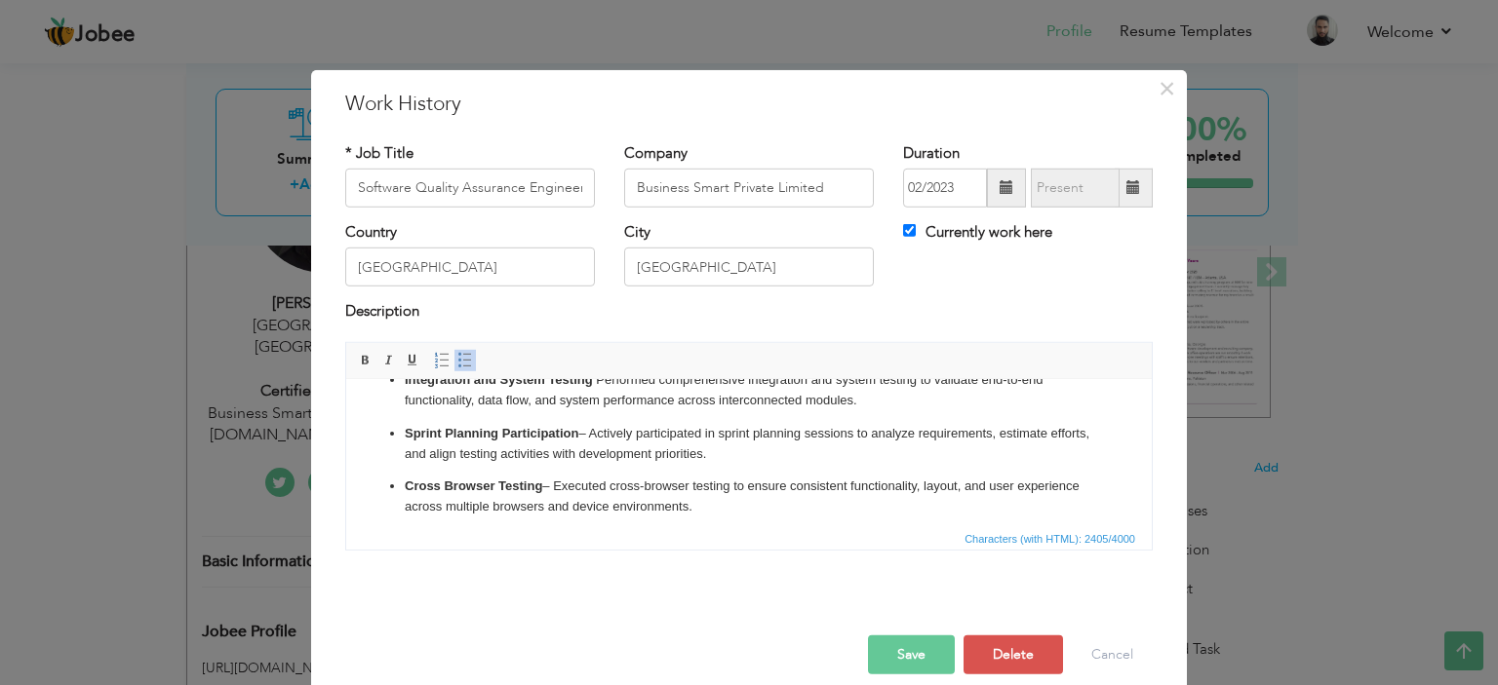
click at [403, 434] on ul "Used SQL queries to retrieve and validate data from relational databases during…" at bounding box center [749, 531] width 766 height 485
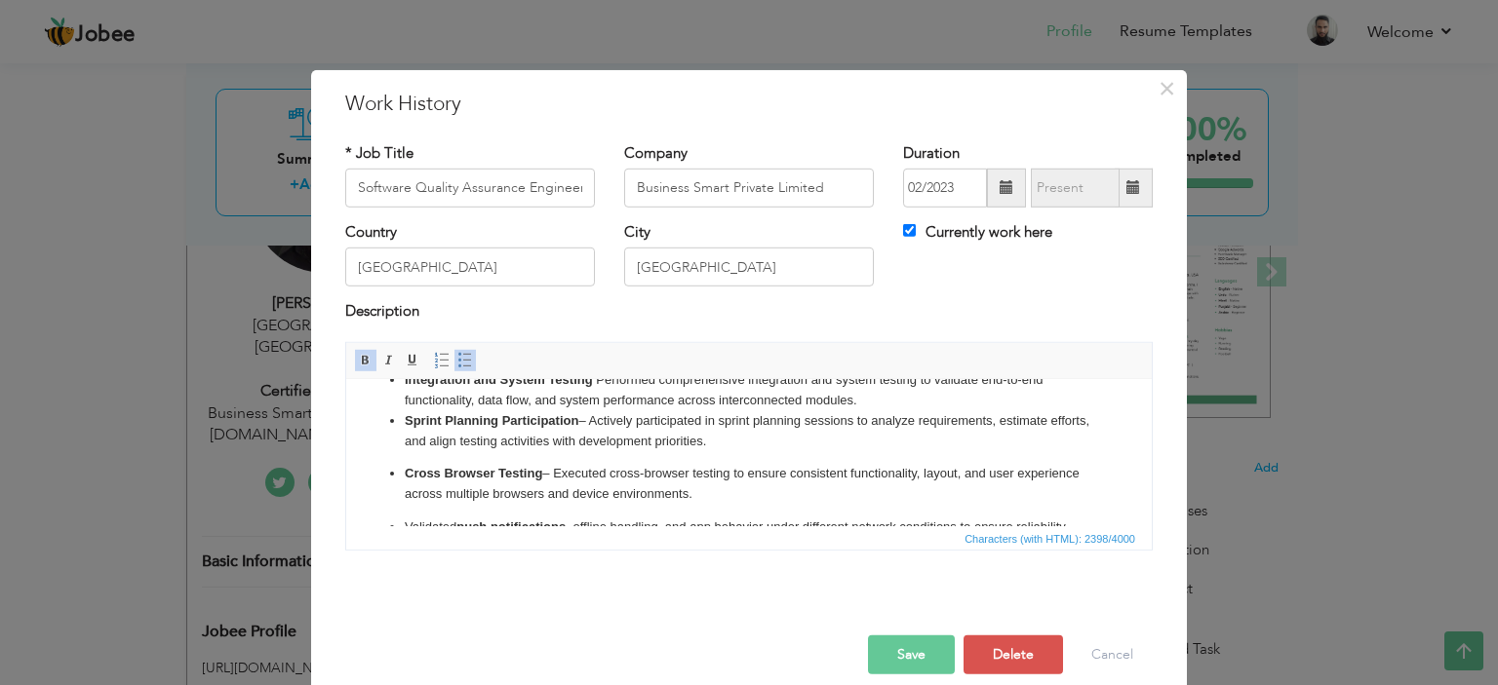
drag, startPoint x: 410, startPoint y: 470, endPoint x: 421, endPoint y: 483, distance: 16.6
click at [412, 470] on strong "Cross Browser Testing" at bounding box center [473, 472] width 137 height 15
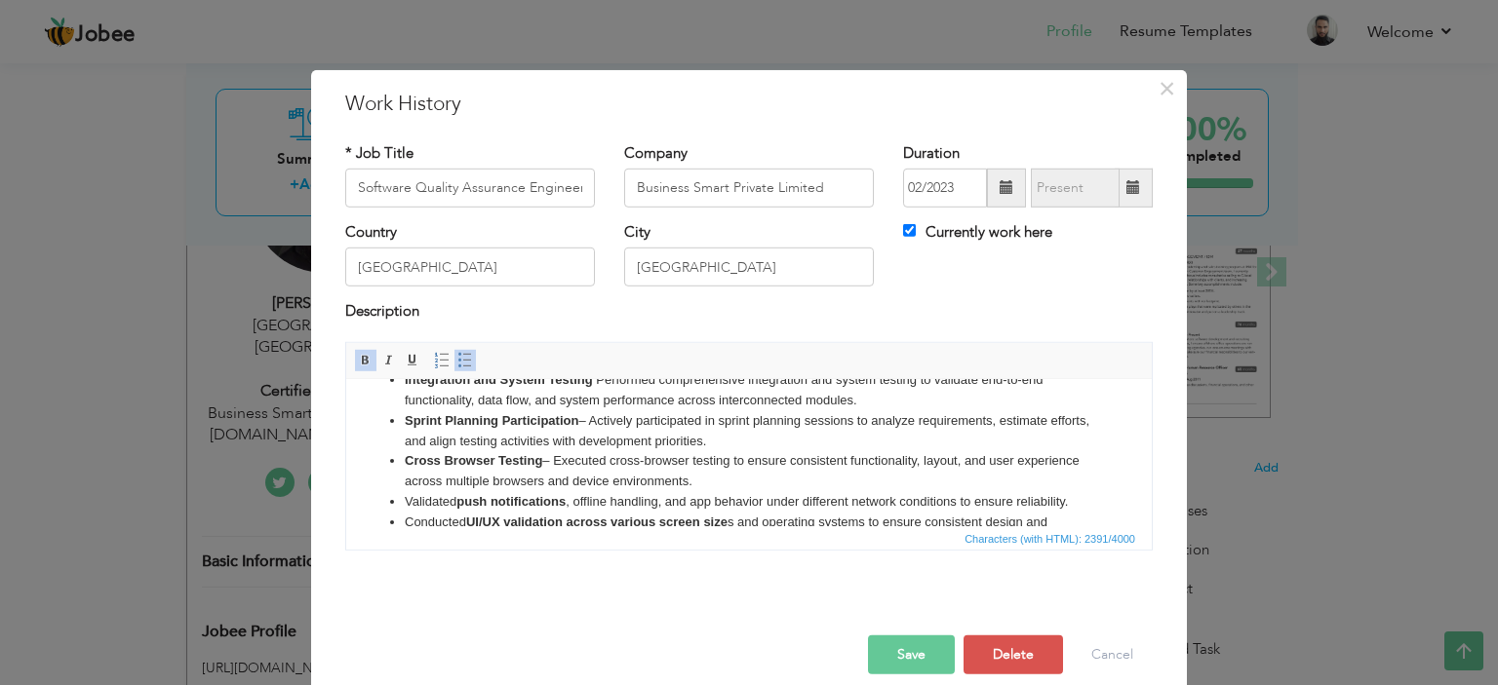
click at [598, 416] on li "Sprint Planning Participation – Actively participated in sprint planning sessio…" at bounding box center [749, 430] width 688 height 41
click at [561, 450] on li "Cross Browser Testing – Executed cross-browser testing to ensure consistent fun…" at bounding box center [749, 470] width 688 height 41
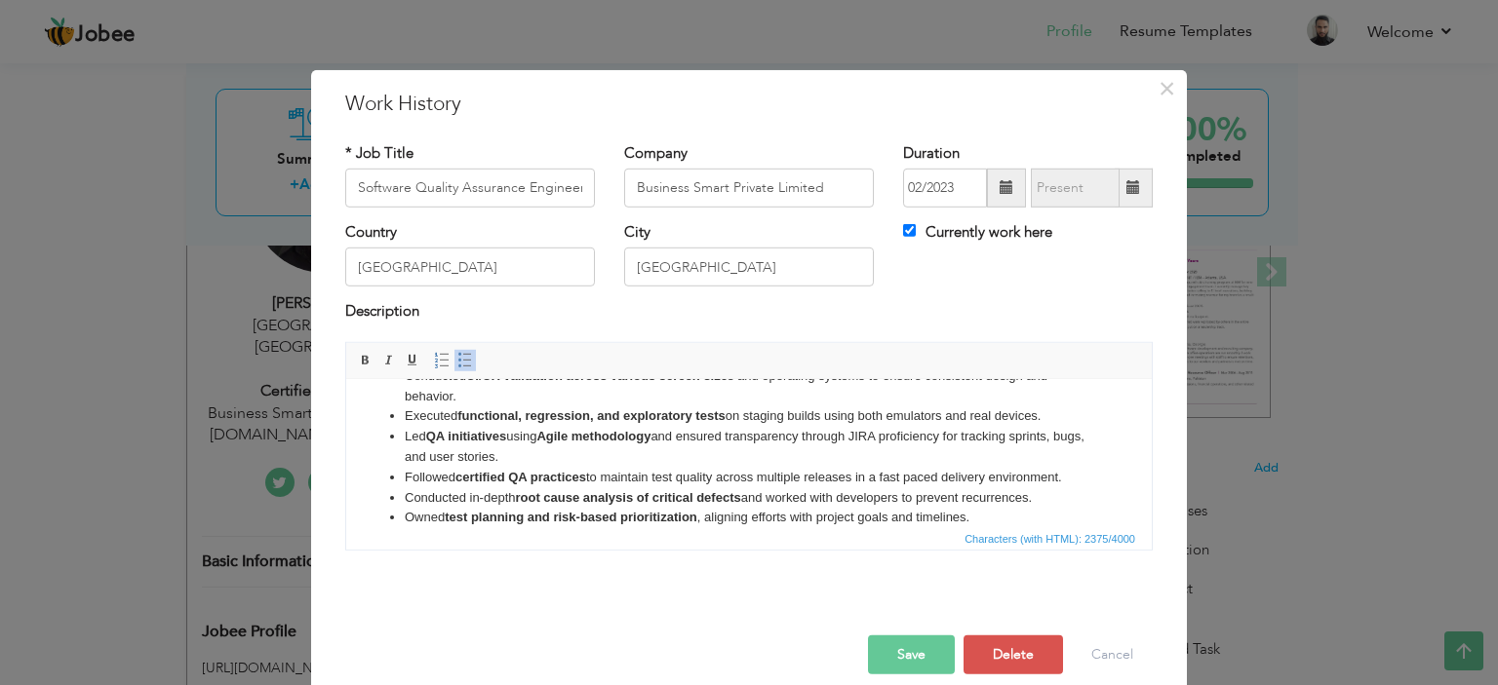
scroll to position [338, 0]
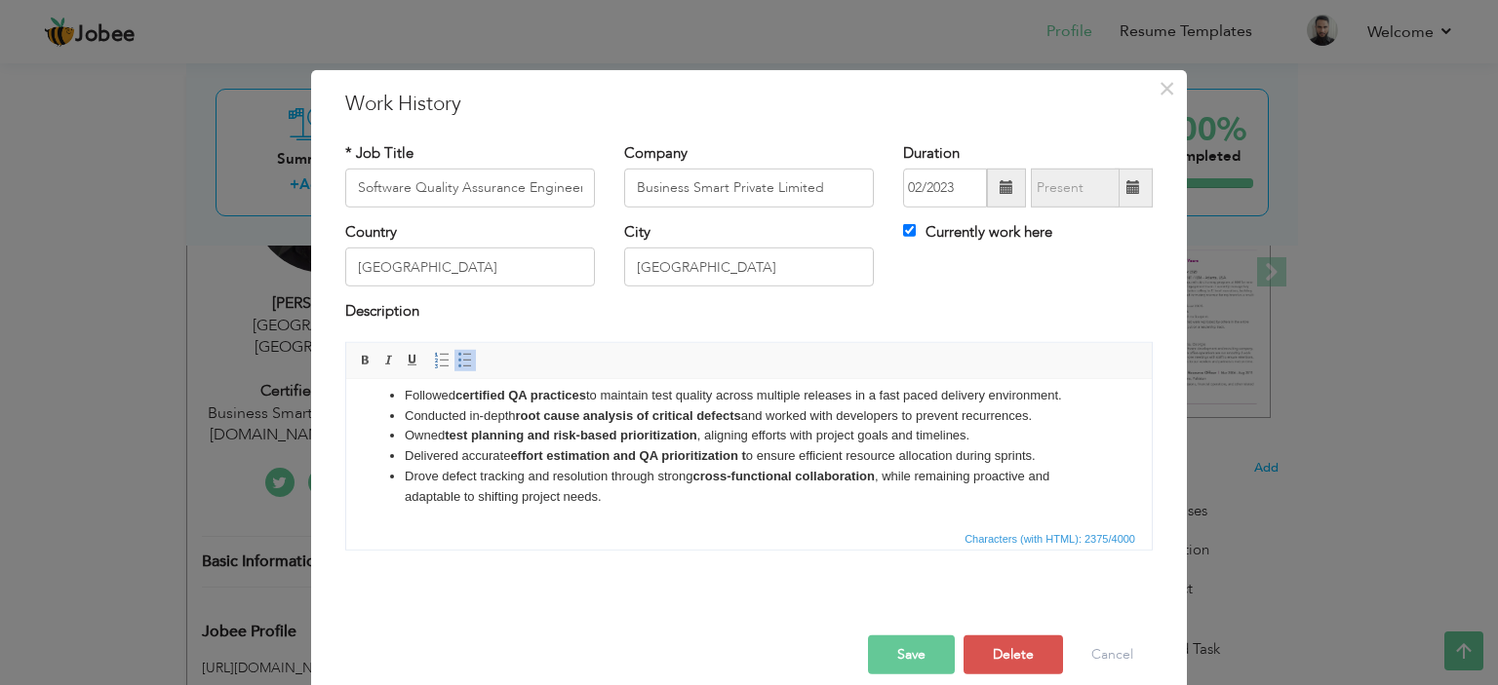
click at [909, 656] on button "Save" at bounding box center [911, 655] width 87 height 39
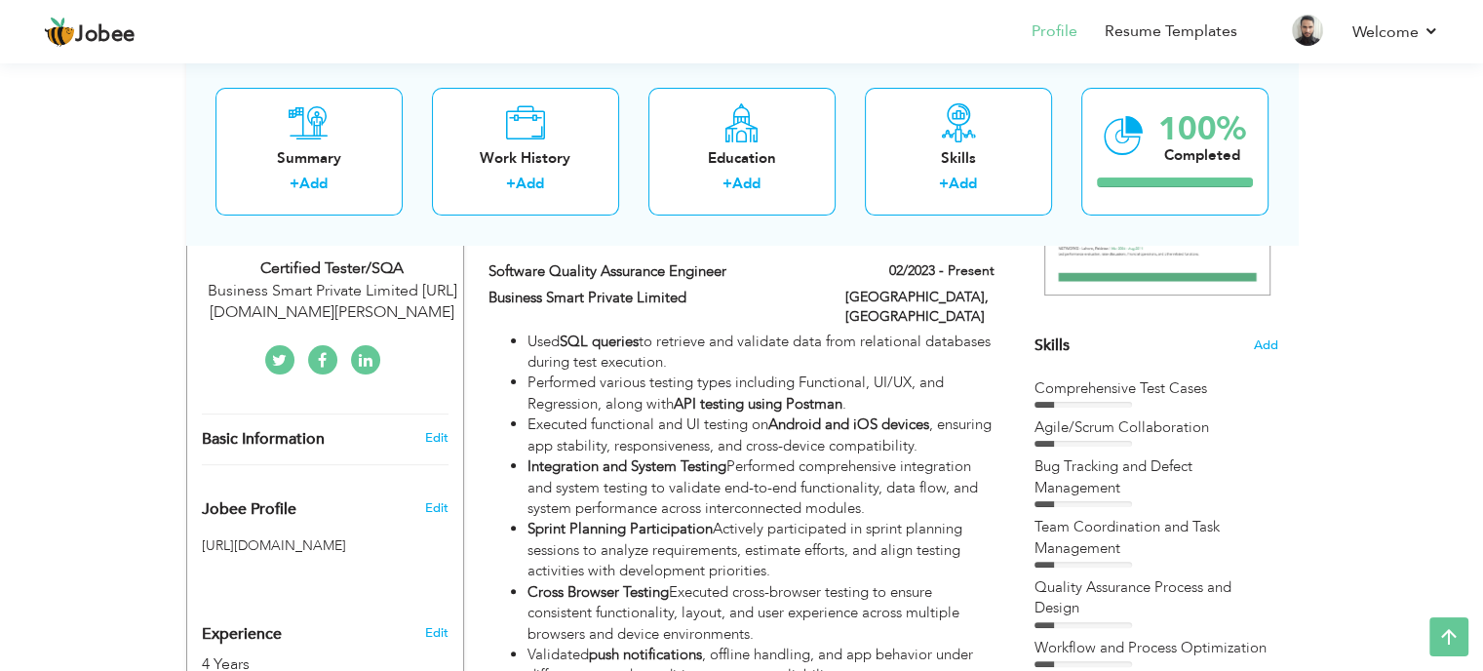
scroll to position [488, 0]
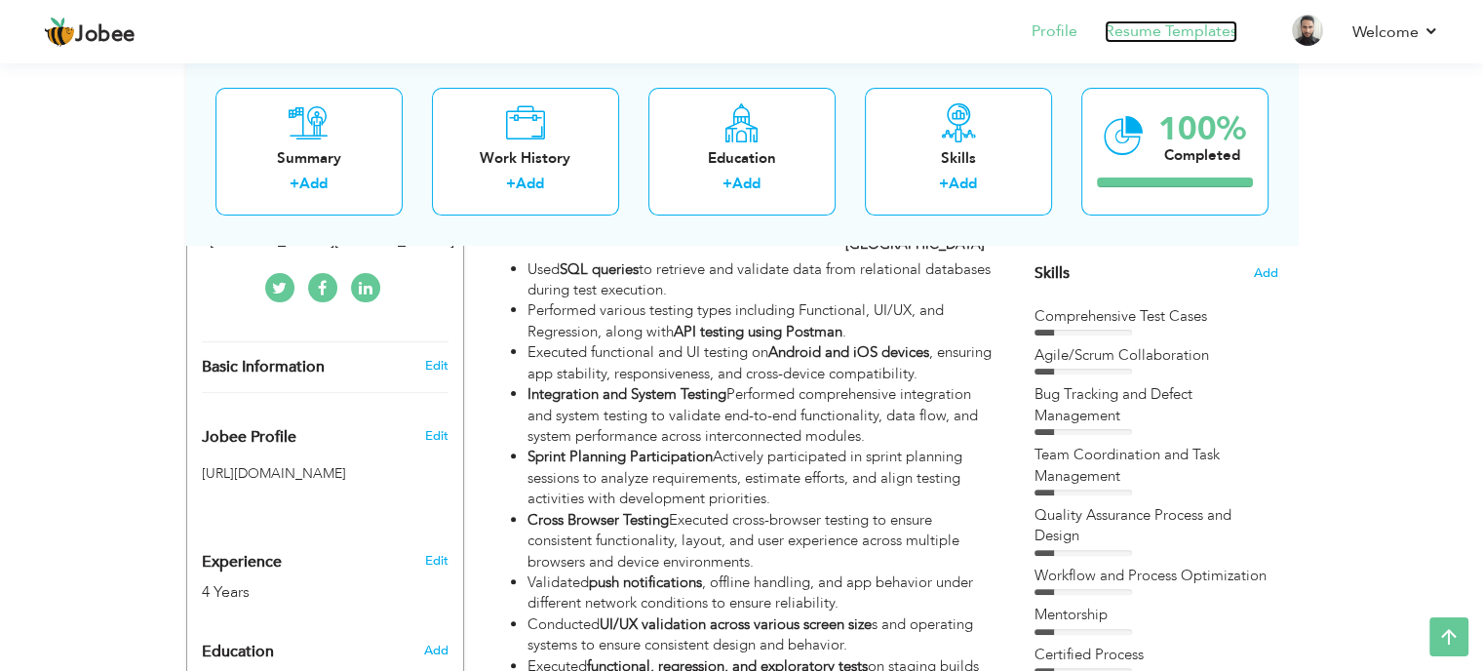
click at [1174, 33] on link "Resume Templates" at bounding box center [1171, 31] width 133 height 22
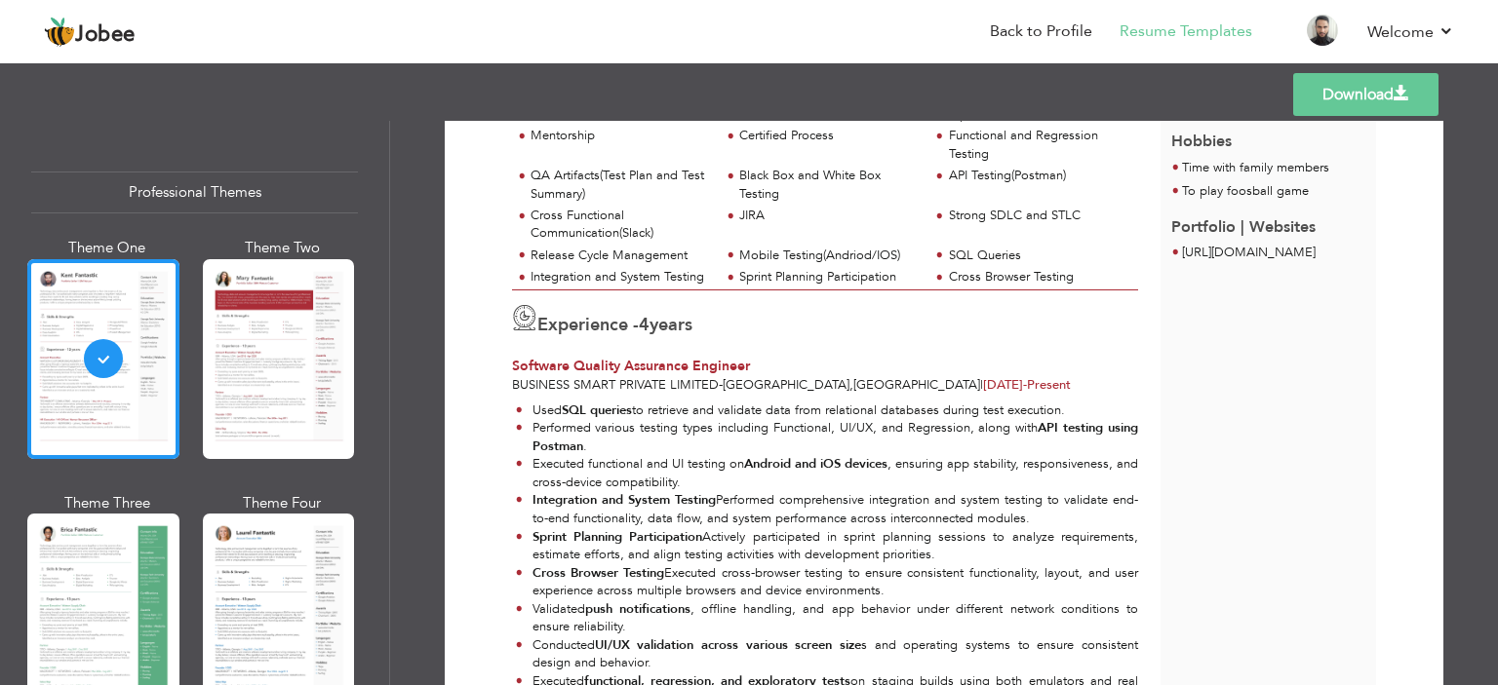
scroll to position [59, 0]
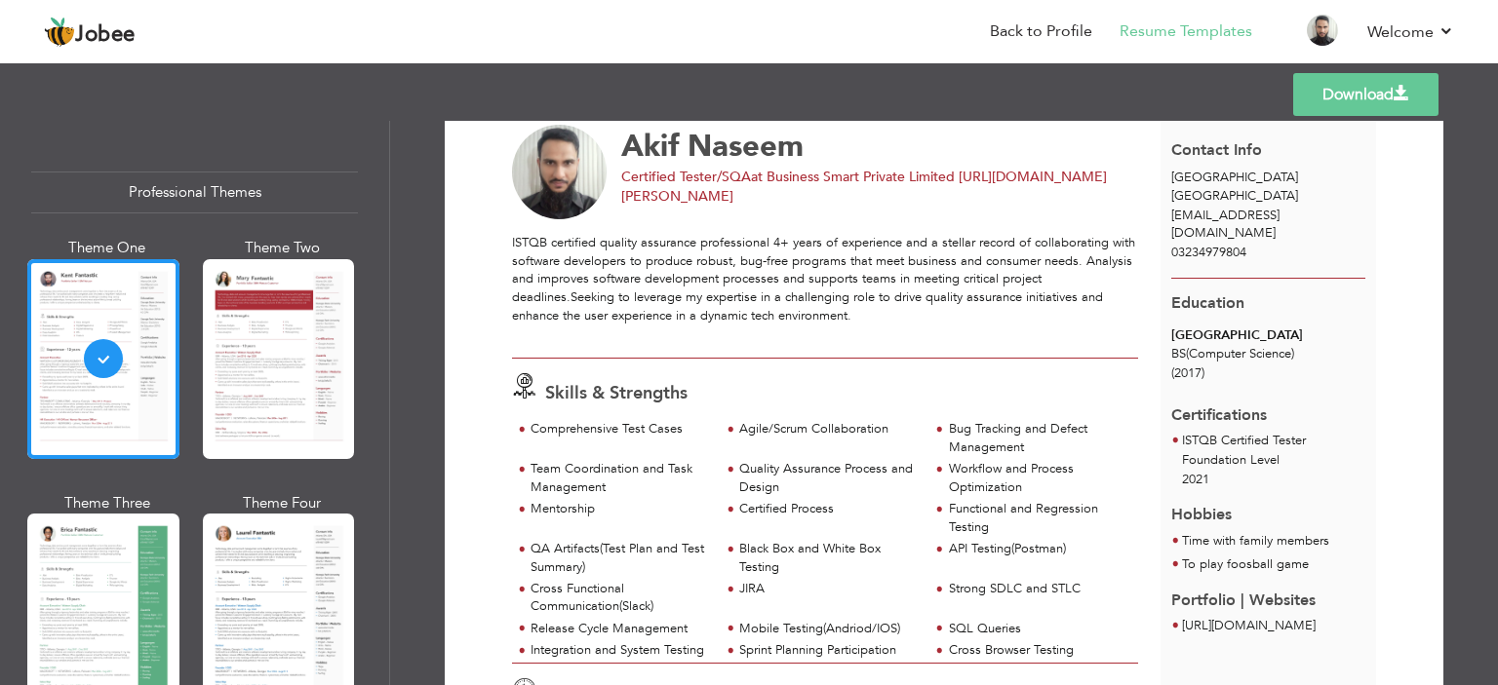
click at [1393, 104] on link "Download" at bounding box center [1365, 94] width 145 height 43
click at [1495, 220] on div "Download Akif Naseem Certified Tester/SQA at Business Smart Private Limited htt…" at bounding box center [944, 403] width 1108 height 565
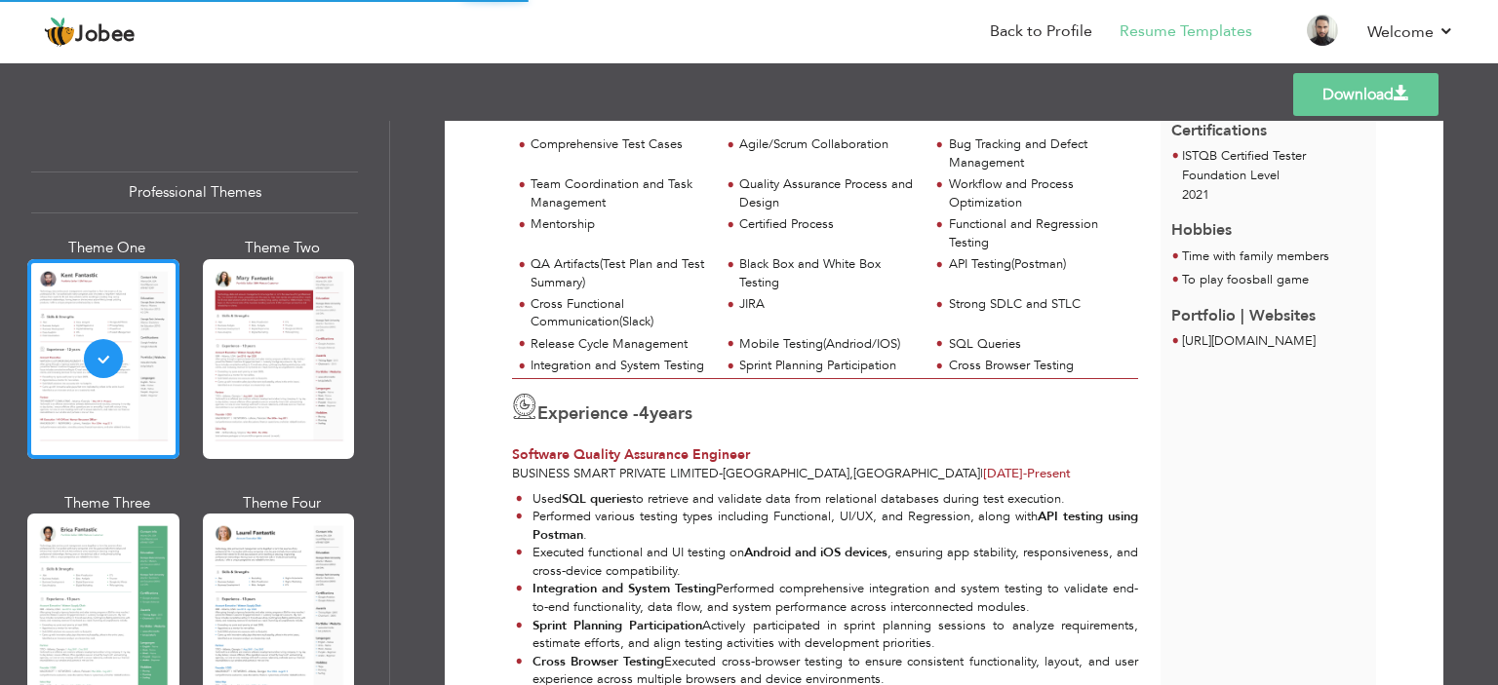
scroll to position [354, 0]
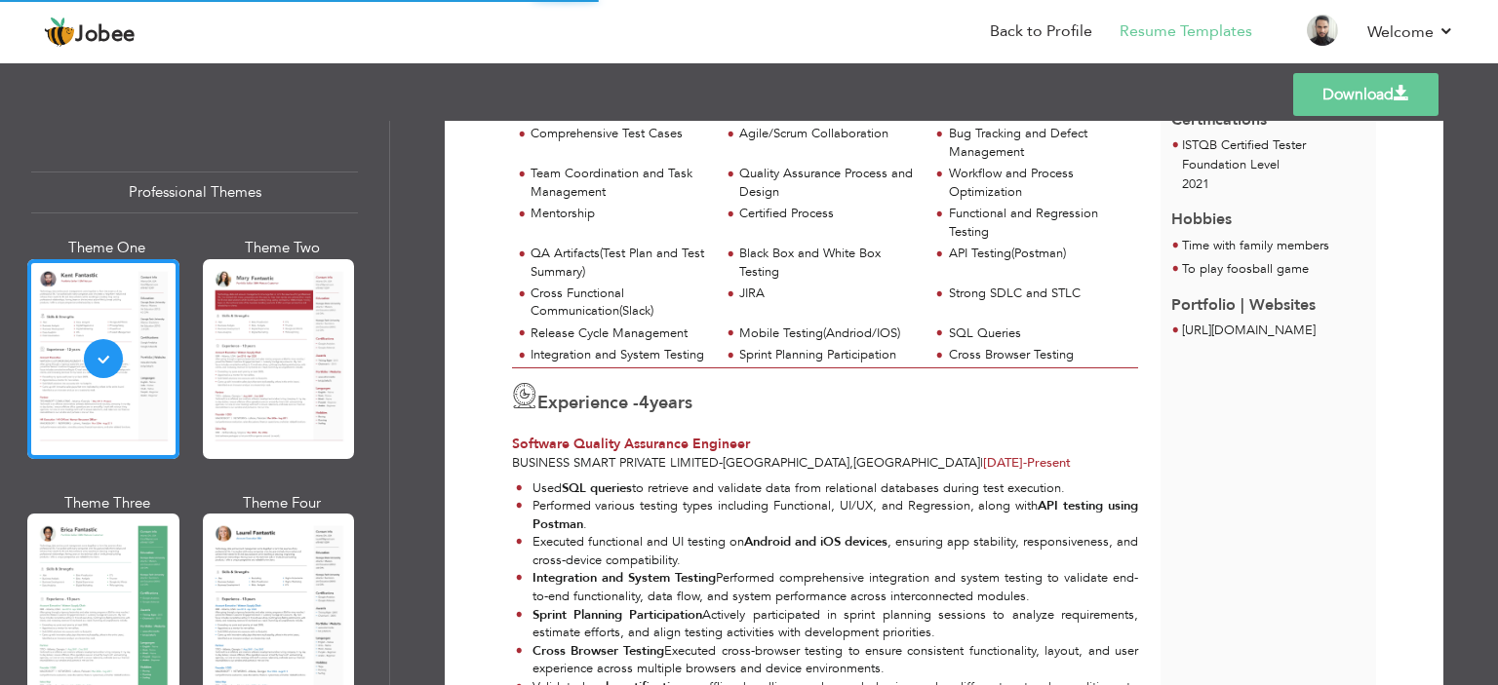
click at [1486, 271] on div "Download Akif Naseem Certified Tester/SQA at Business Smart Private Limited htt…" at bounding box center [944, 403] width 1108 height 565
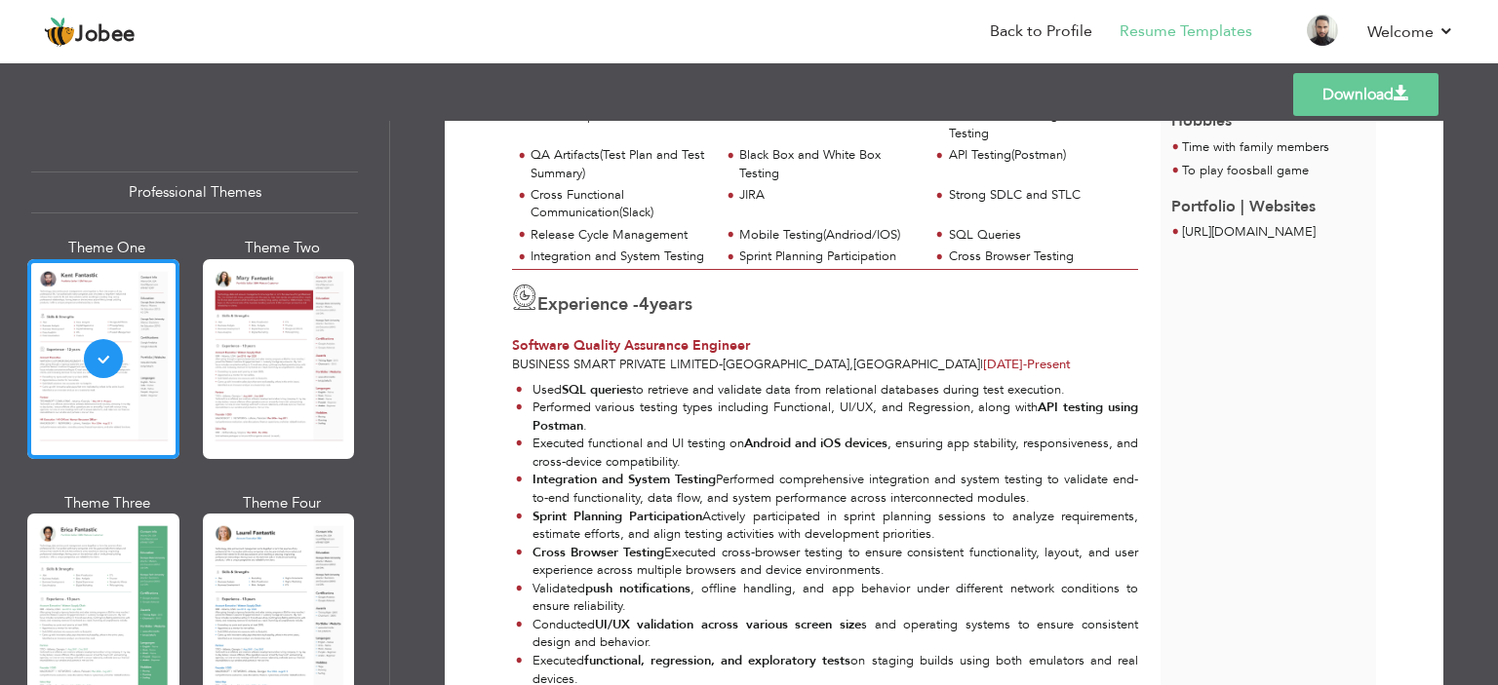
scroll to position [451, 0]
